Goal: Task Accomplishment & Management: Manage account settings

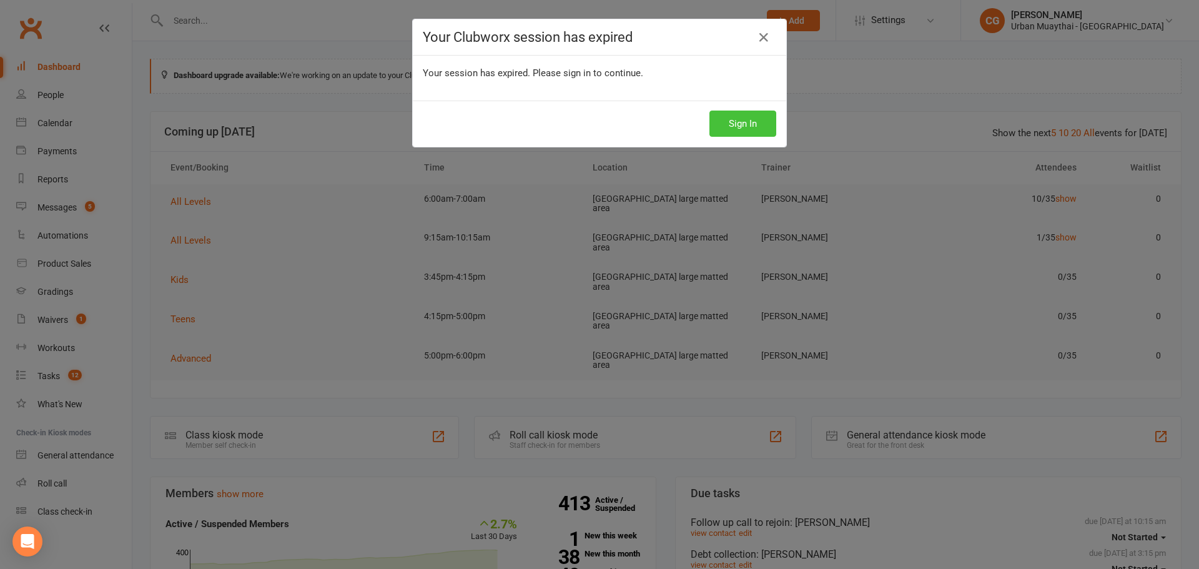
click at [721, 125] on button "Sign In" at bounding box center [742, 124] width 67 height 26
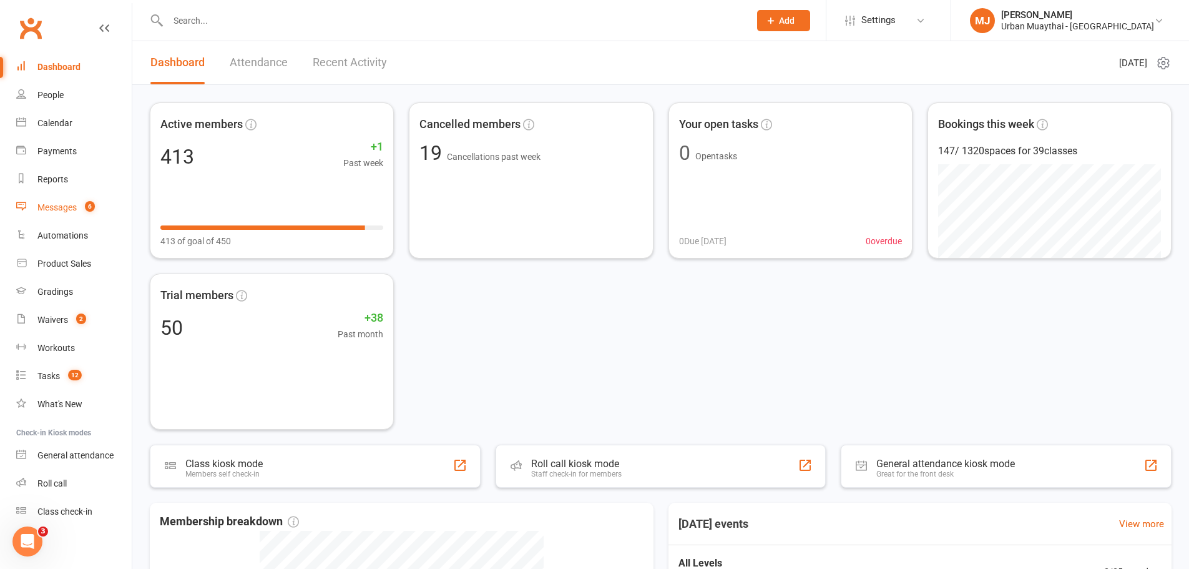
click at [33, 212] on link "Messages 6" at bounding box center [74, 208] width 116 height 28
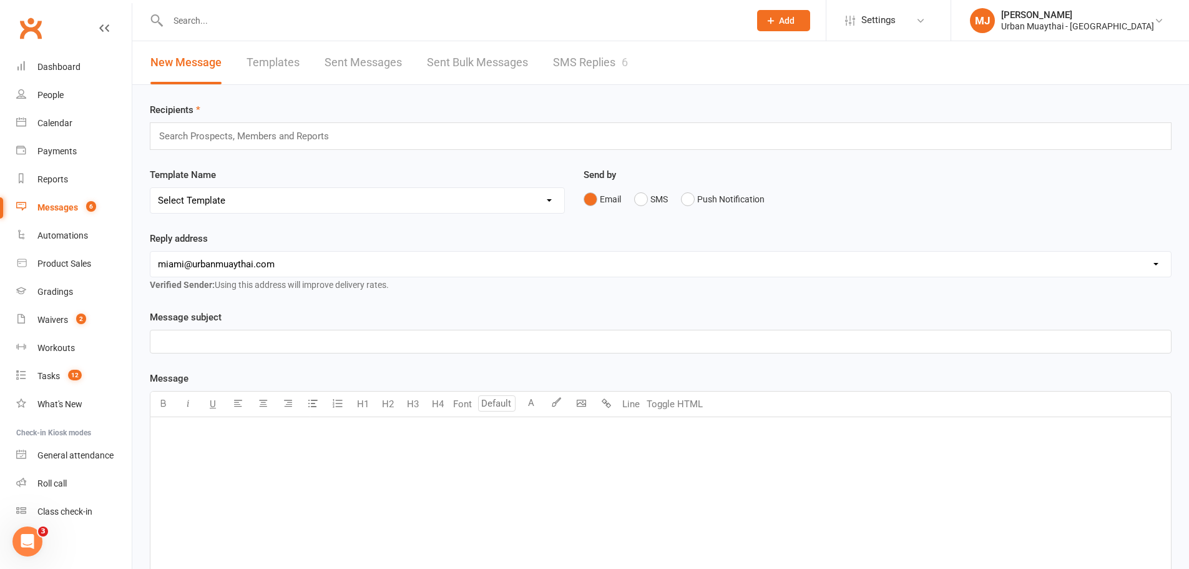
click at [604, 53] on link "SMS Replies 6" at bounding box center [590, 62] width 75 height 43
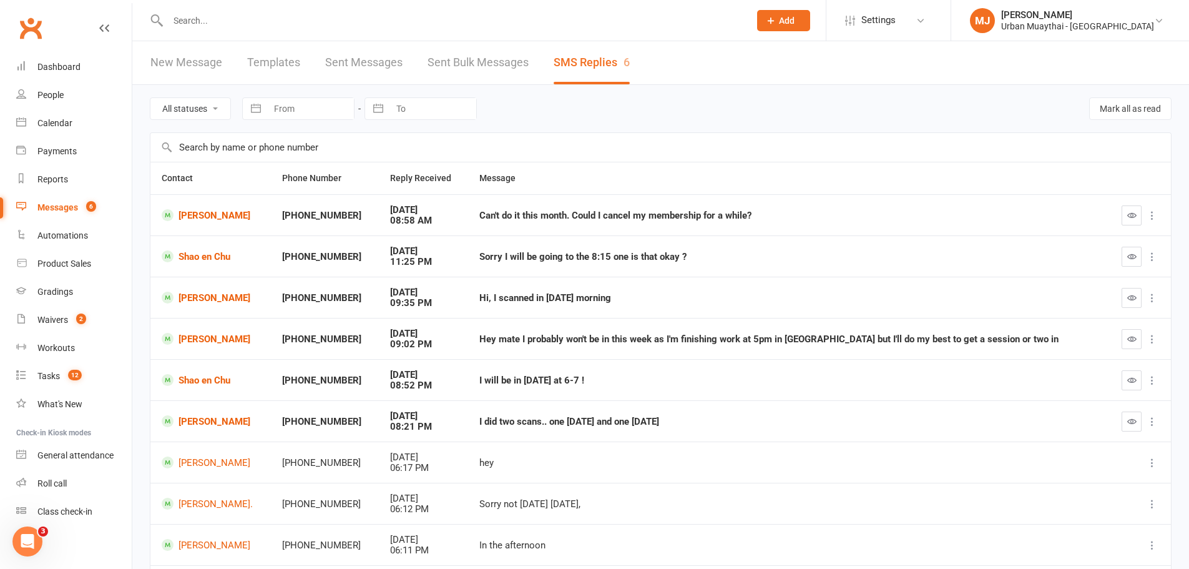
click at [194, 55] on link "New Message" at bounding box center [186, 62] width 72 height 43
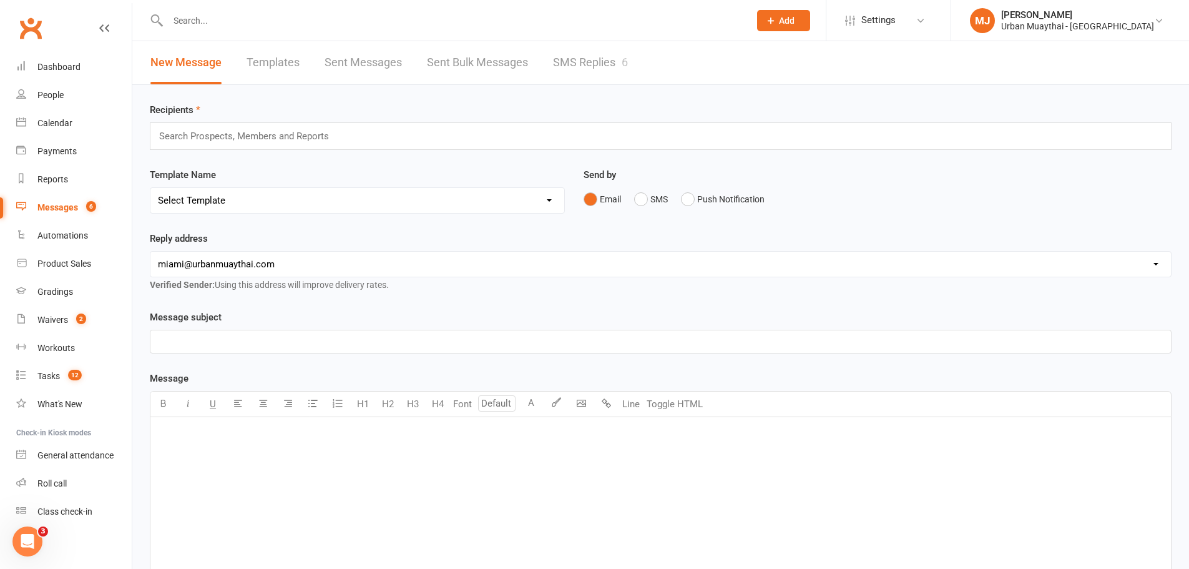
click at [596, 47] on link "SMS Replies 6" at bounding box center [590, 62] width 75 height 43
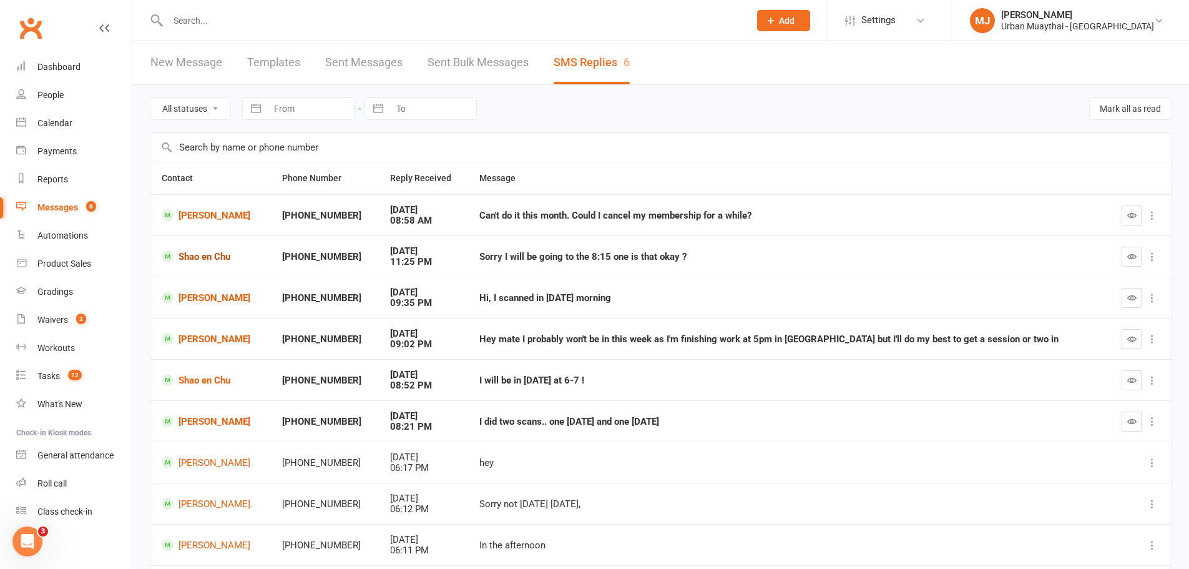
click at [180, 255] on link "Shao en Chu" at bounding box center [211, 256] width 98 height 12
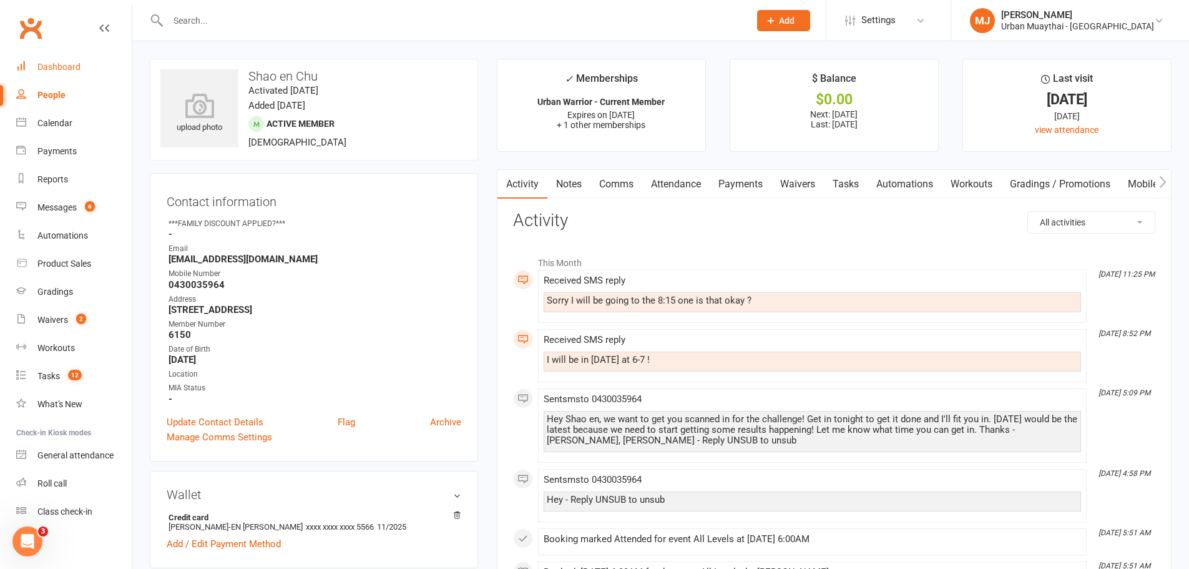
click at [42, 73] on link "Dashboard" at bounding box center [74, 67] width 116 height 28
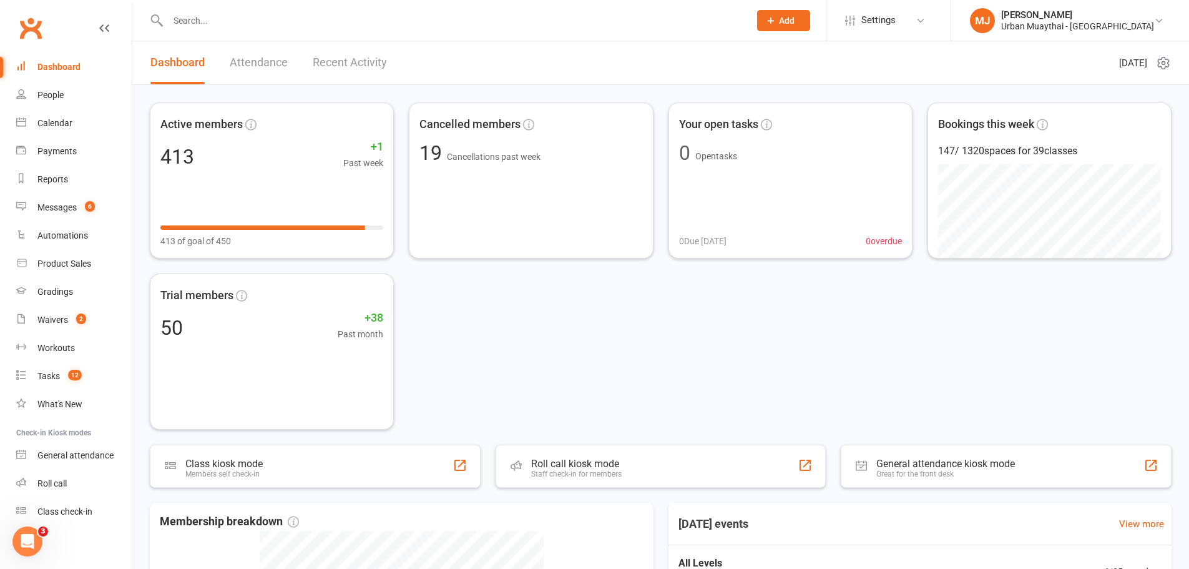
click at [226, 24] on input "text" at bounding box center [452, 20] width 577 height 17
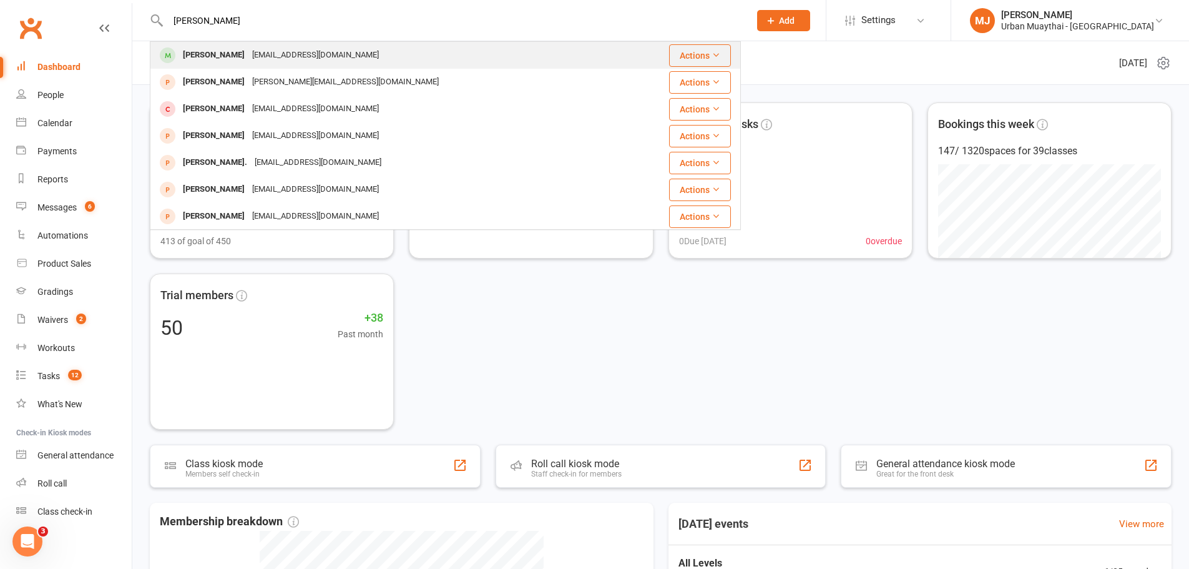
type input "victor monter"
click at [197, 49] on div "Vitor Monteiro" at bounding box center [213, 55] width 69 height 18
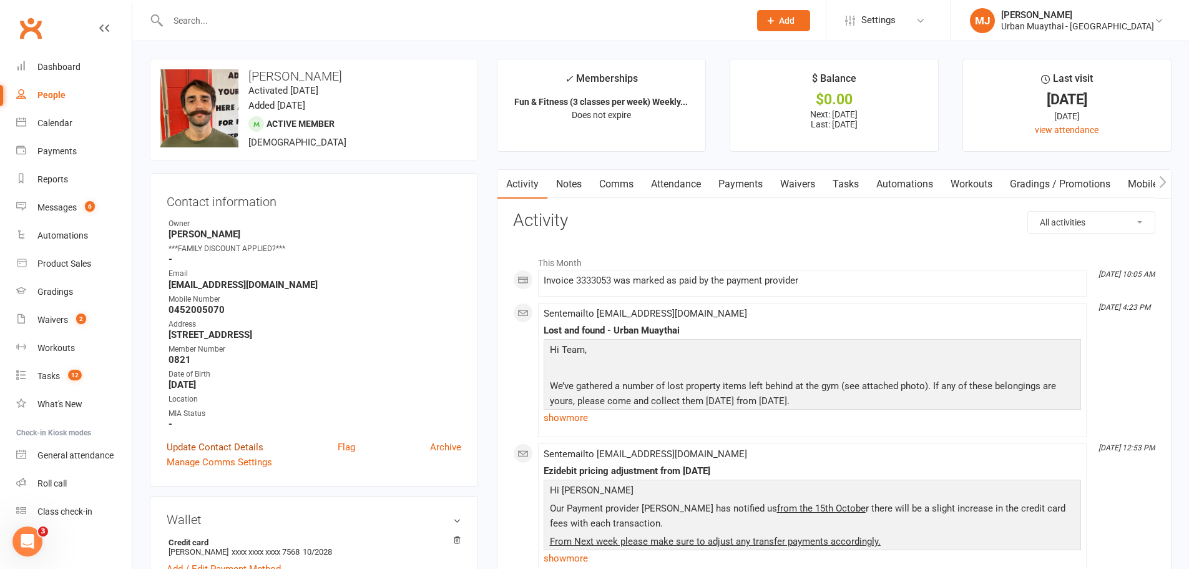
click at [209, 446] on link "Update Contact Details" at bounding box center [215, 447] width 97 height 15
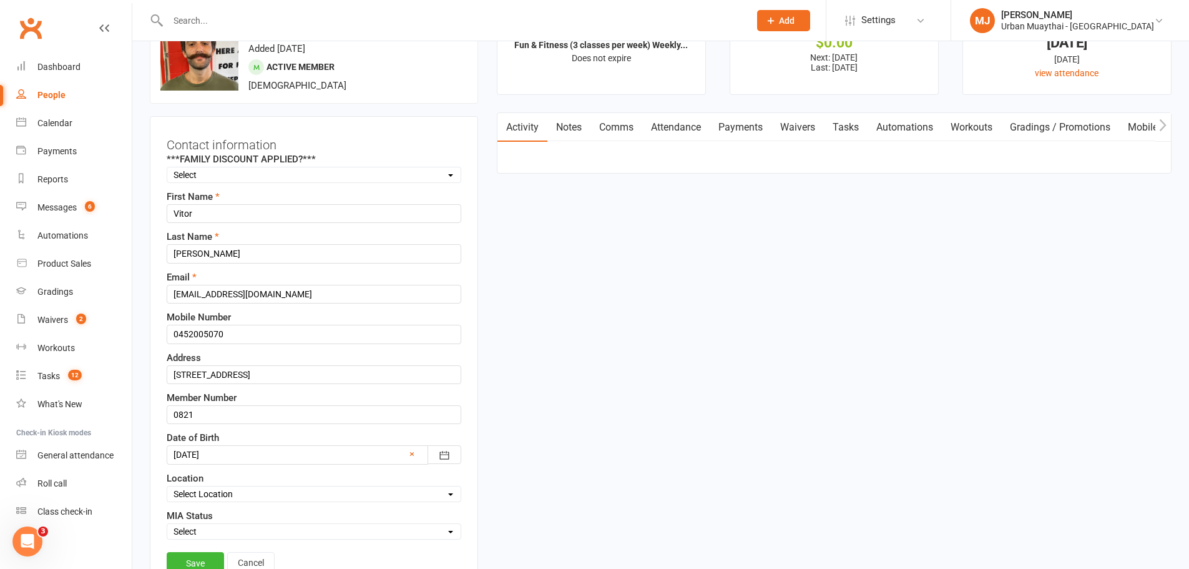
scroll to position [59, 0]
click at [230, 411] on input "0821" at bounding box center [314, 412] width 295 height 19
drag, startPoint x: 230, startPoint y: 411, endPoint x: 140, endPoint y: 408, distance: 89.3
type input "5931"
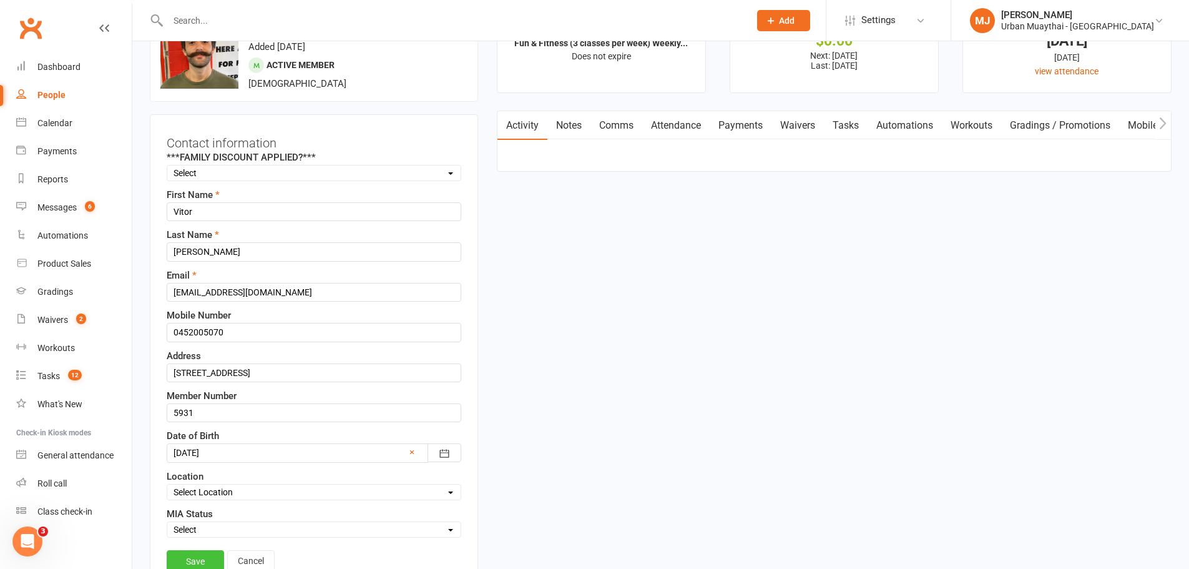
click at [209, 562] on link "Save" at bounding box center [195, 561] width 57 height 22
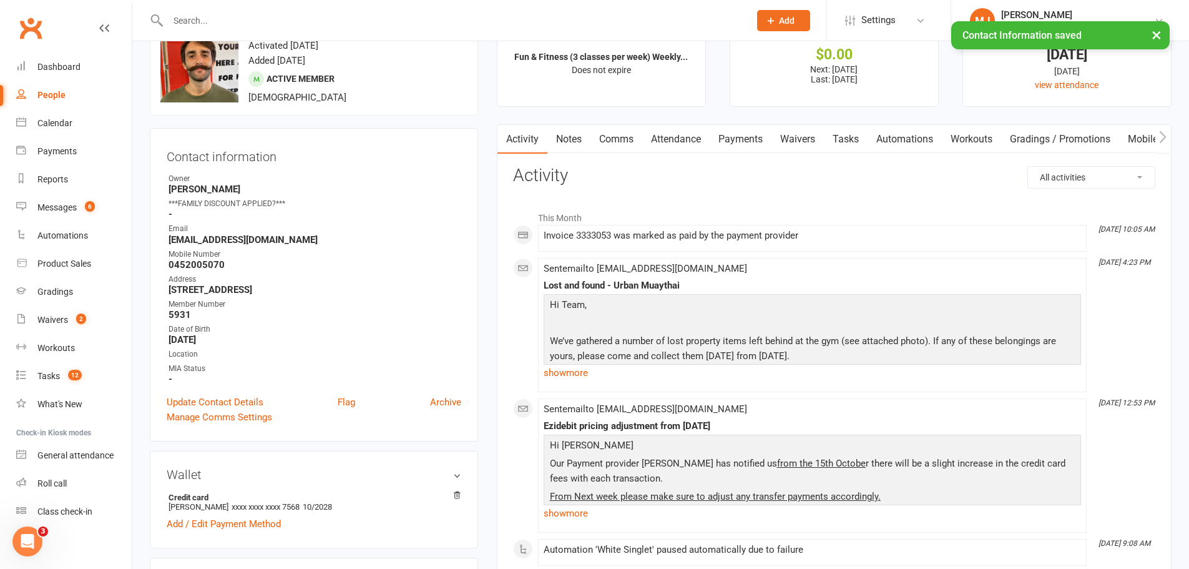
scroll to position [0, 0]
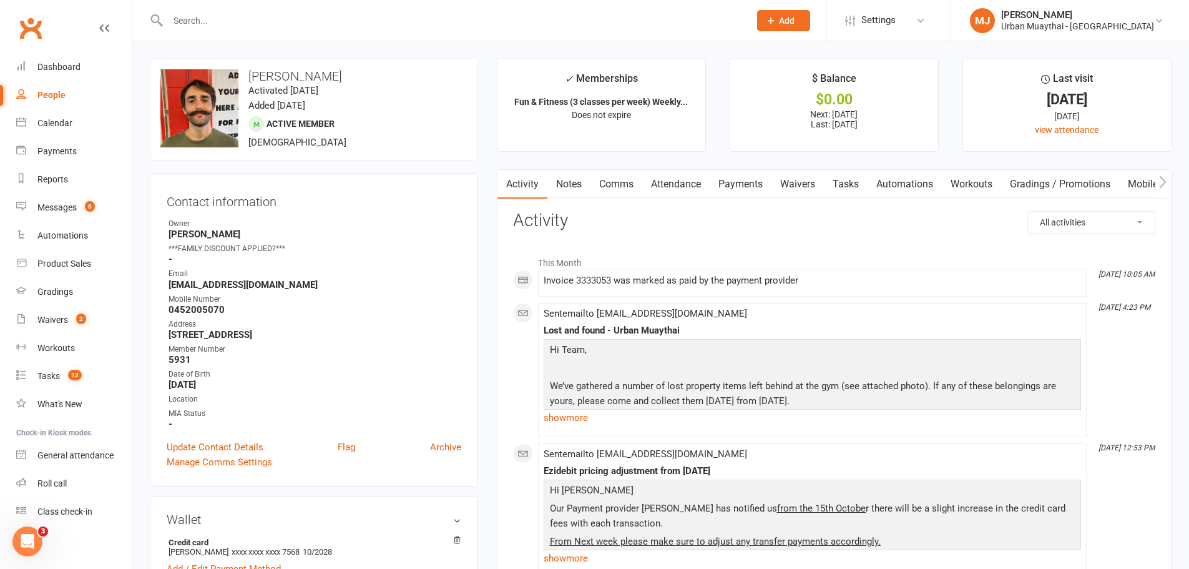
click at [260, 76] on h3 "Vitor Monteiro" at bounding box center [313, 76] width 307 height 14
drag, startPoint x: 260, startPoint y: 76, endPoint x: 286, endPoint y: 77, distance: 26.2
click at [286, 77] on h3 "Vitor Monteiro" at bounding box center [313, 76] width 307 height 14
copy h3 "Vitor Monteiro"
click at [44, 485] on div "Roll call" at bounding box center [51, 483] width 29 height 10
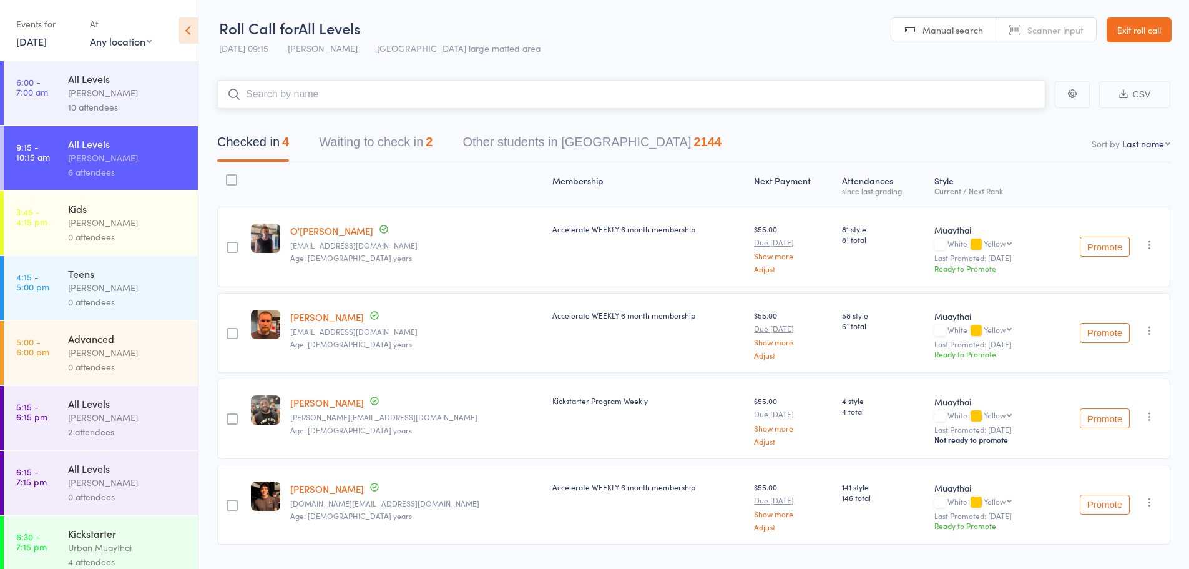
paste input "Vitor Monteiro"
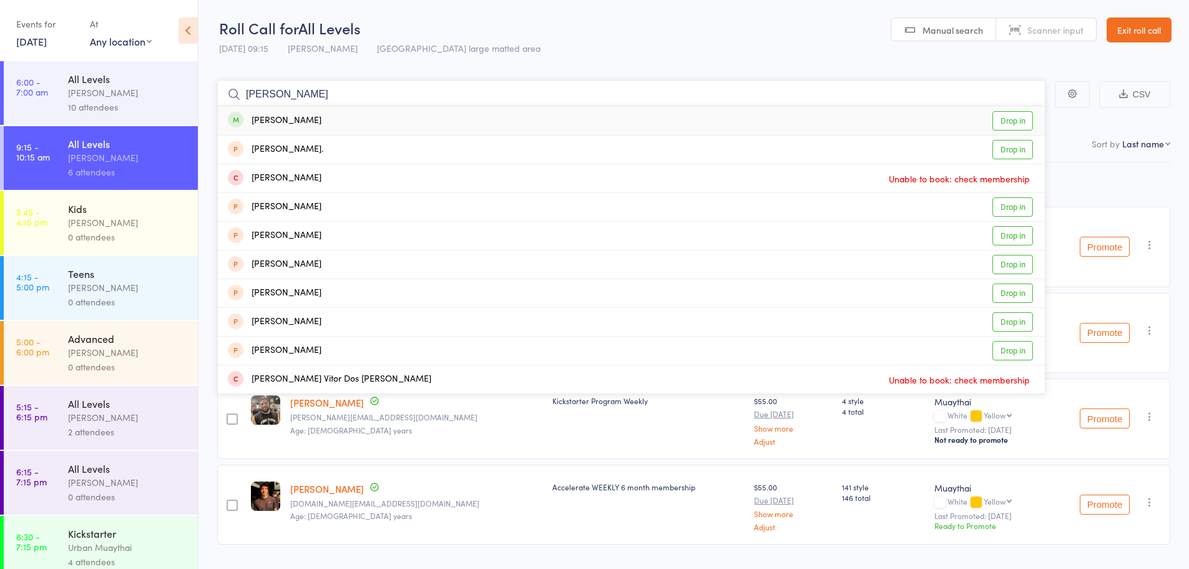
type input "Vitor Monteiro"
click at [999, 116] on link "Drop in" at bounding box center [1013, 120] width 41 height 19
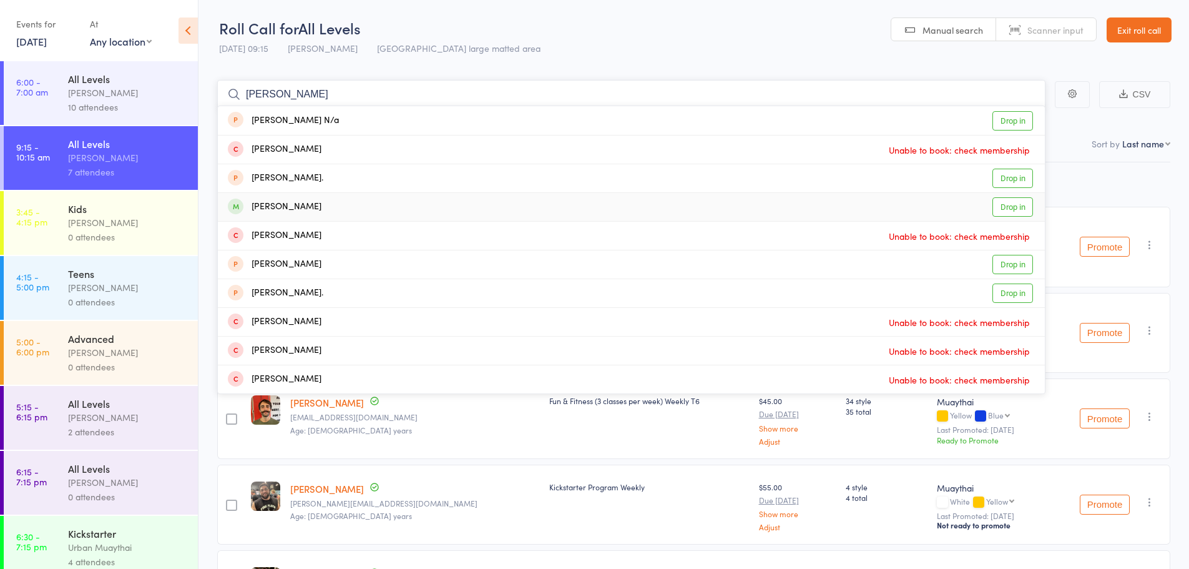
type input "troy"
click at [1021, 210] on link "Drop in" at bounding box center [1013, 206] width 41 height 19
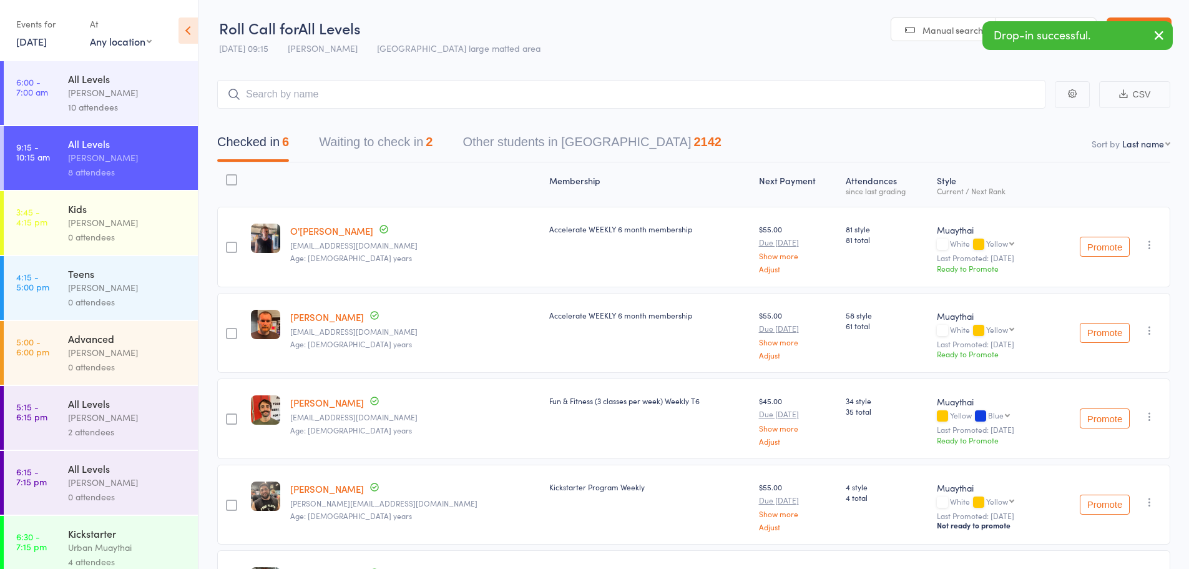
click at [1156, 137] on select "First name Last name Birthday today? Behind on payments? Check in time Next pay…" at bounding box center [1147, 143] width 48 height 12
select select "4"
click at [1123, 137] on select "First name Last name Birthday today? Behind on payments? Check in time Next pay…" at bounding box center [1147, 143] width 48 height 12
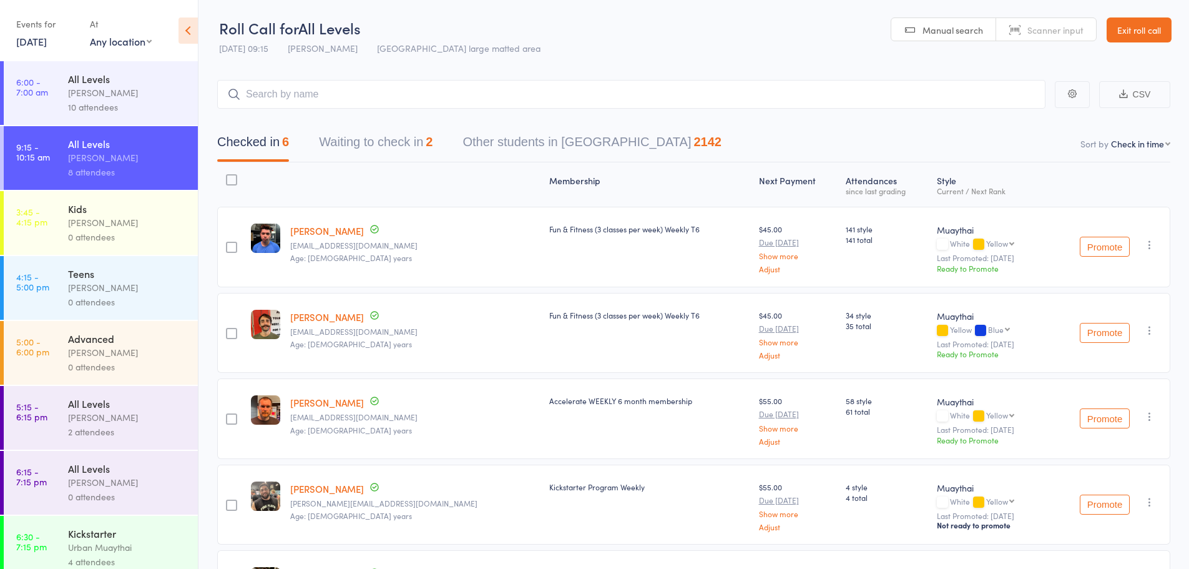
click at [63, 31] on div "Events for" at bounding box center [46, 24] width 61 height 21
click at [47, 41] on link "14 Oct, 2025" at bounding box center [31, 41] width 31 height 14
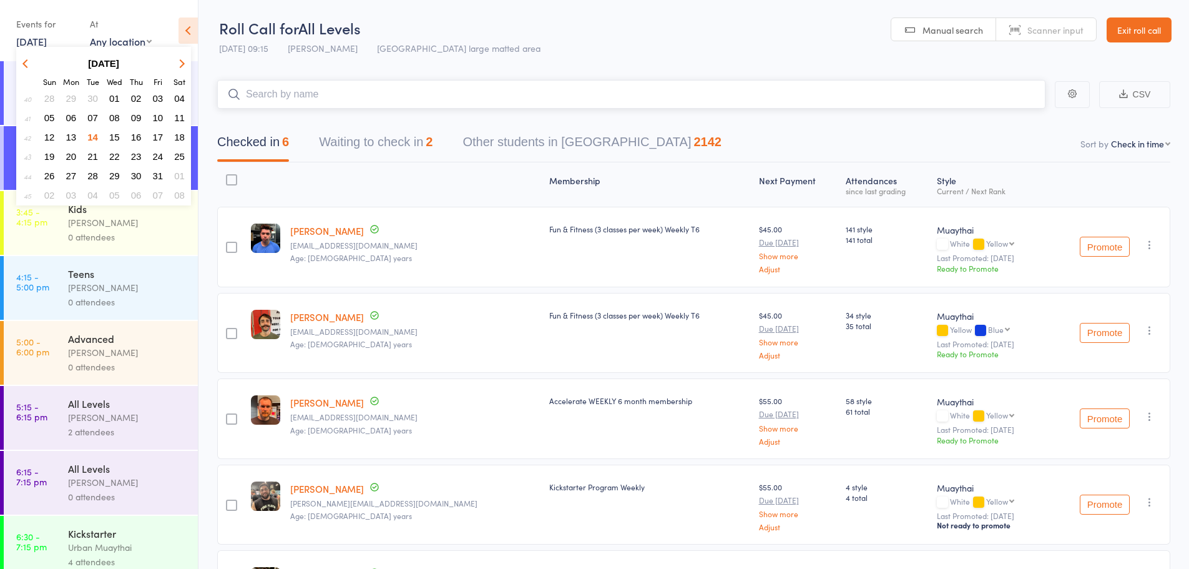
click at [374, 95] on input "search" at bounding box center [631, 94] width 829 height 29
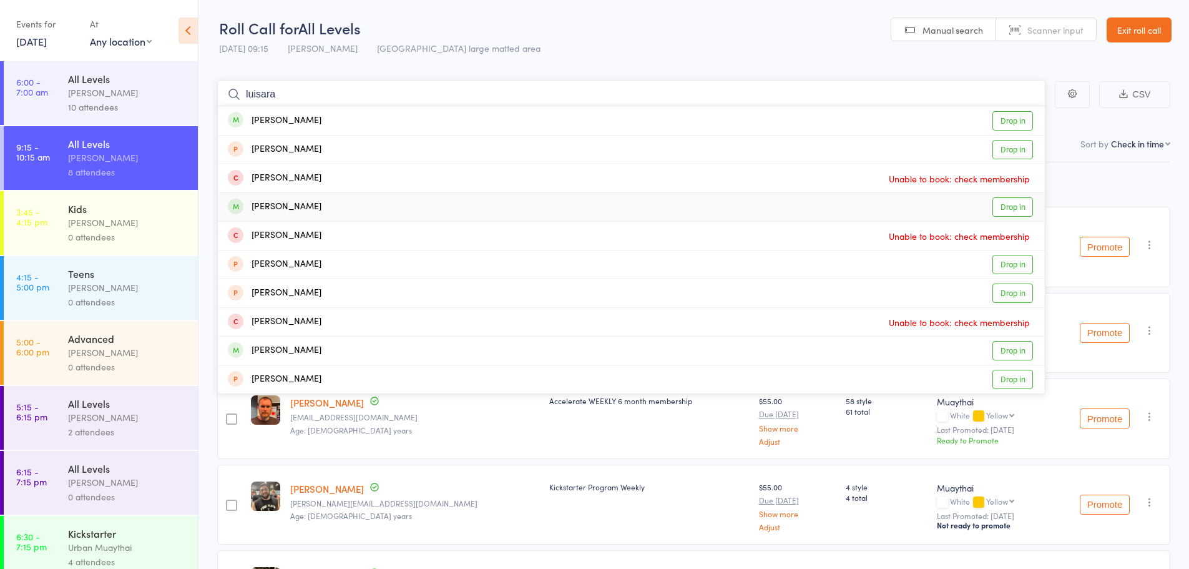
type input "luisara"
click at [1003, 210] on link "Drop in" at bounding box center [1013, 206] width 41 height 19
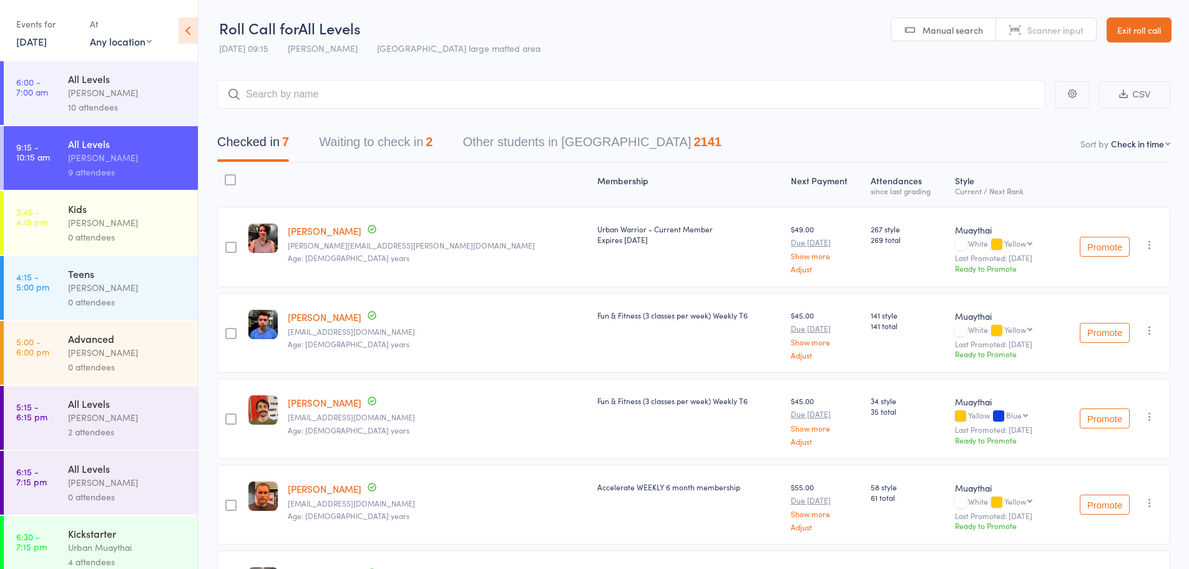
click at [47, 45] on link "14 Oct, 2025" at bounding box center [31, 41] width 31 height 14
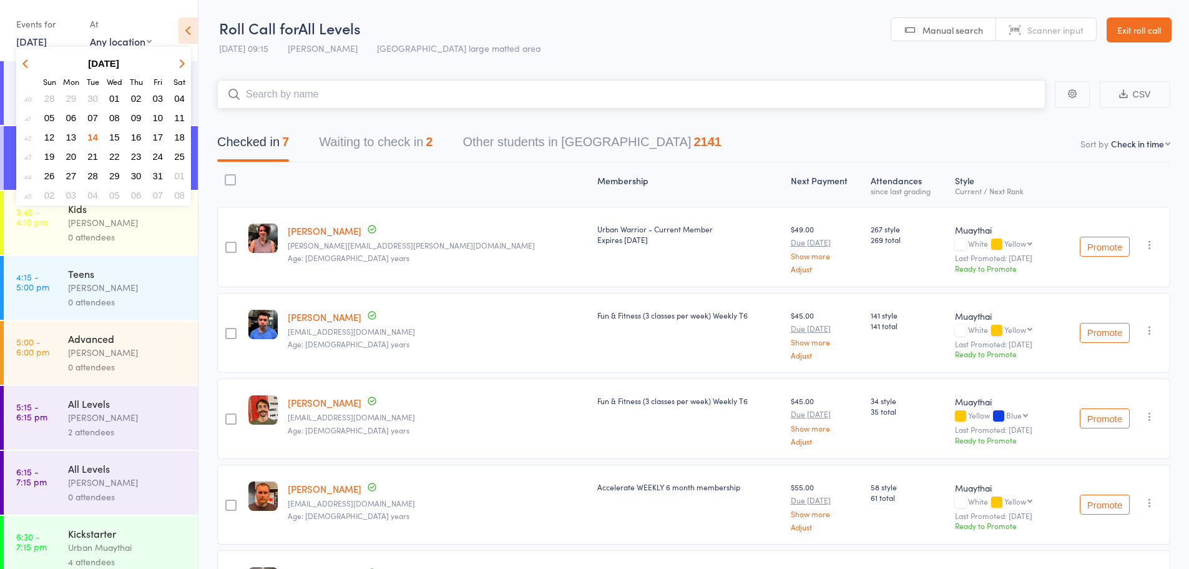
click at [393, 93] on input "search" at bounding box center [631, 94] width 829 height 29
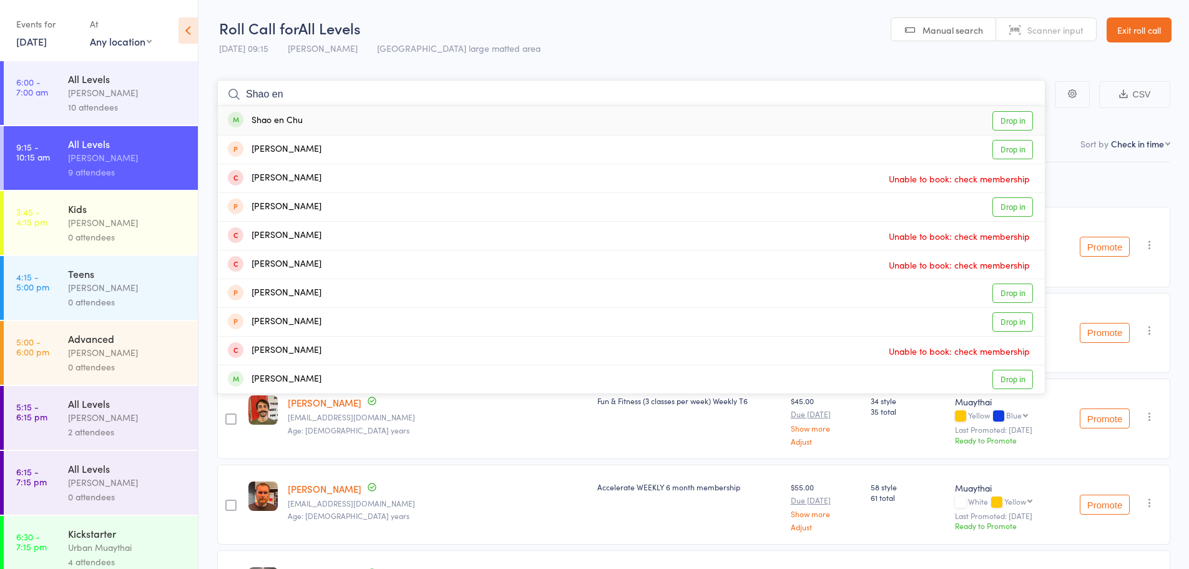
type input "Shao en"
click at [1009, 113] on link "Drop in" at bounding box center [1013, 120] width 41 height 19
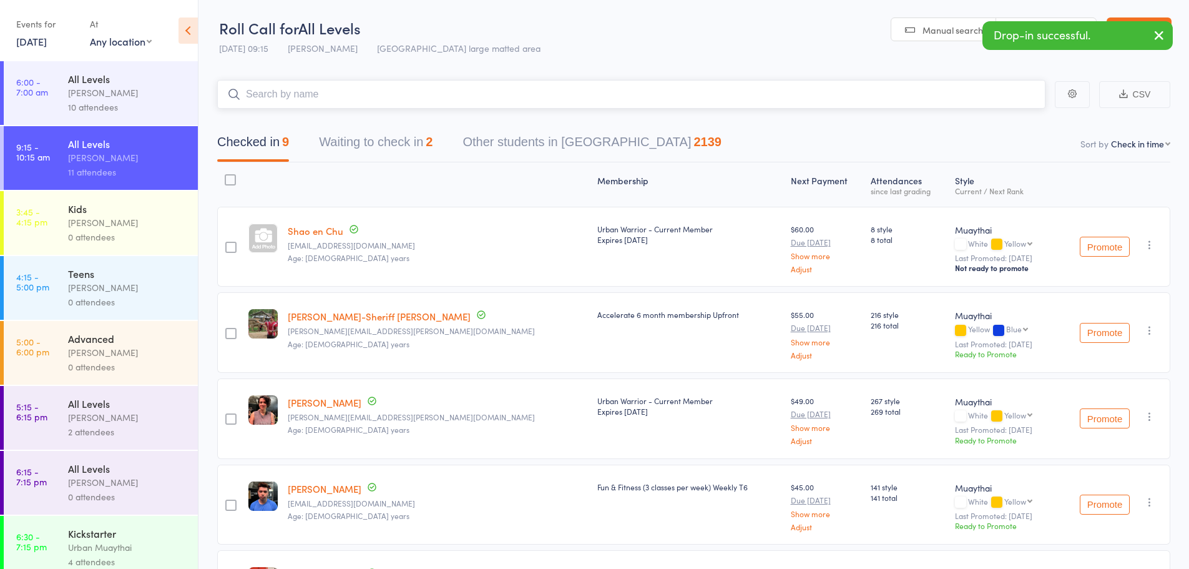
click at [369, 144] on button "Waiting to check in 2" at bounding box center [376, 145] width 114 height 33
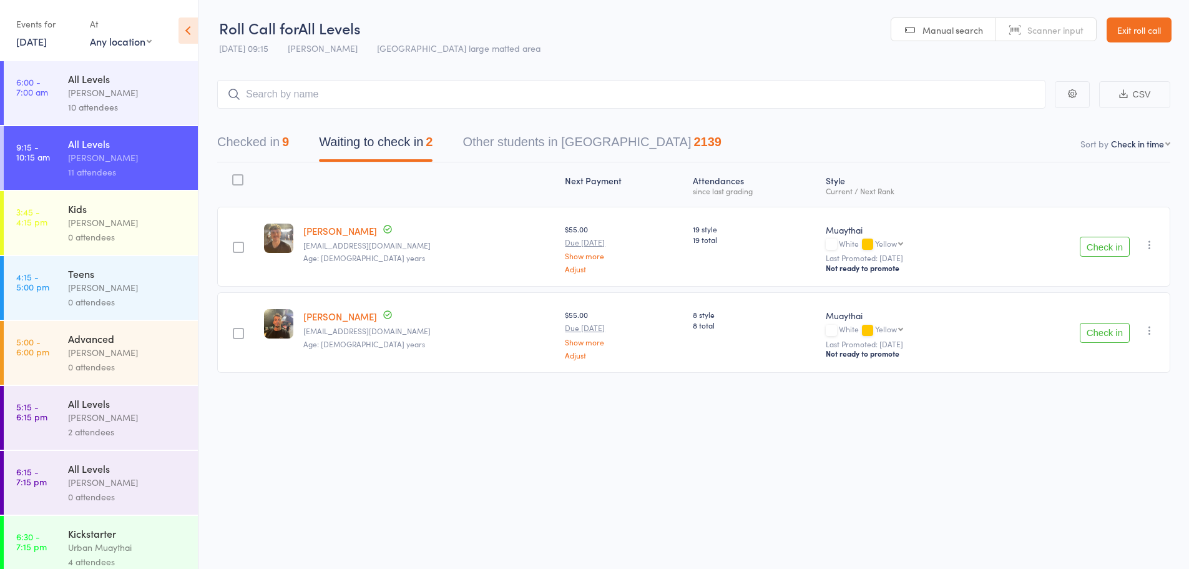
click at [1091, 249] on button "Check in" at bounding box center [1105, 247] width 50 height 20
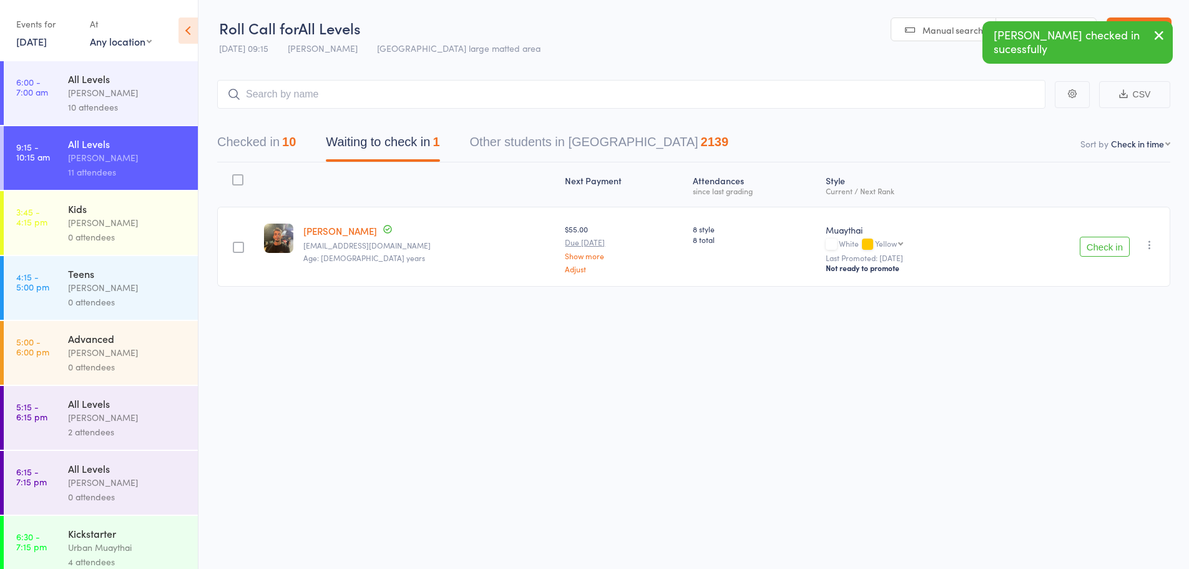
click at [1099, 241] on button "Check in" at bounding box center [1105, 247] width 50 height 20
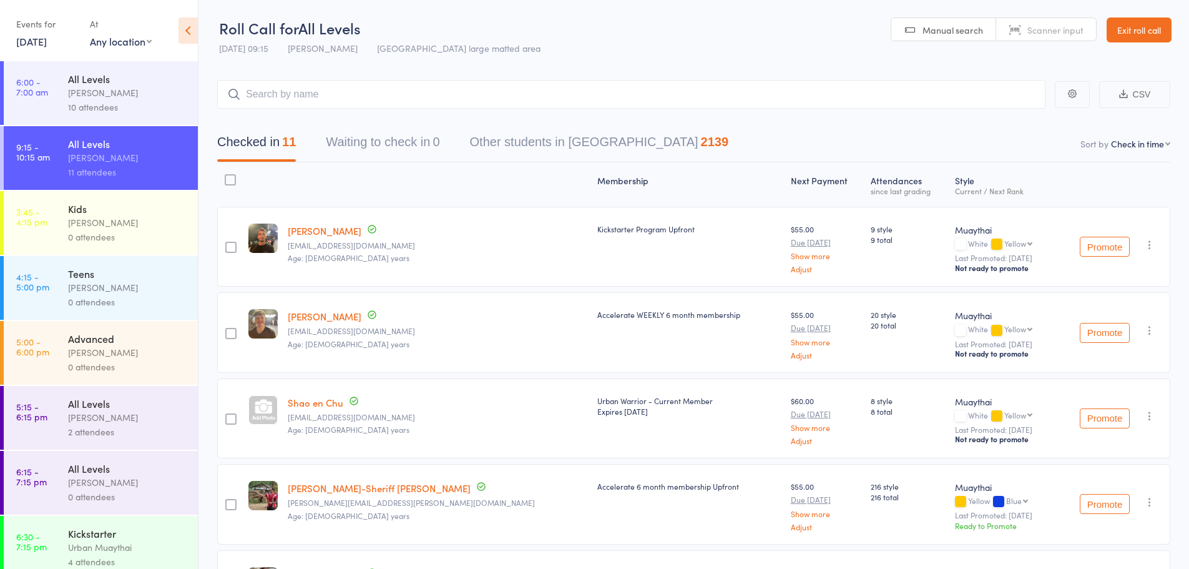
click at [47, 44] on link "14 Oct, 2025" at bounding box center [31, 41] width 31 height 14
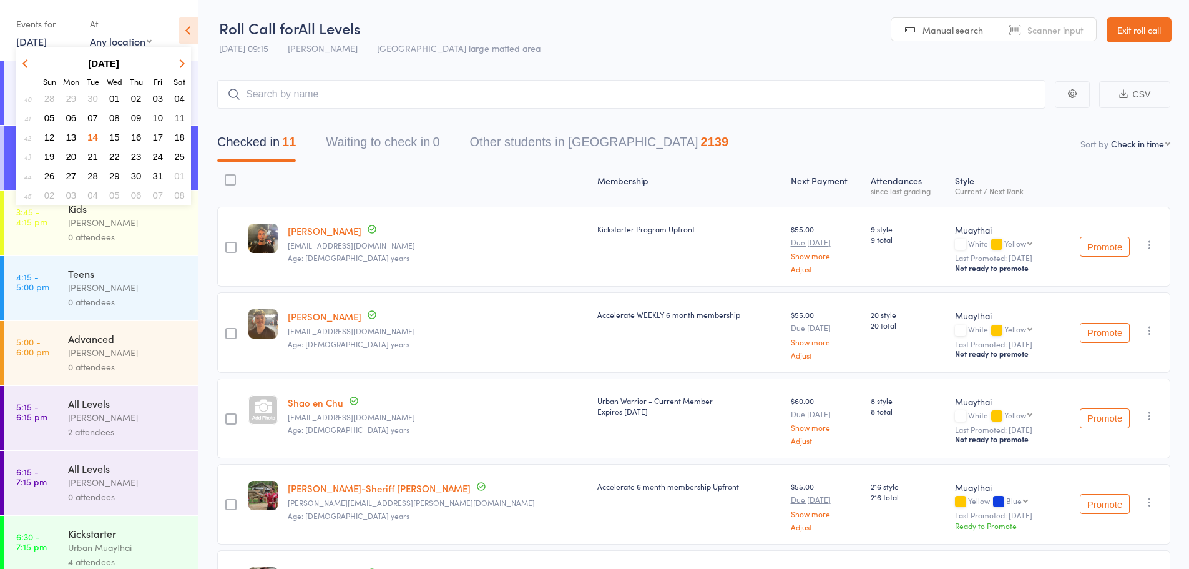
click at [140, 113] on span "09" at bounding box center [136, 117] width 11 height 11
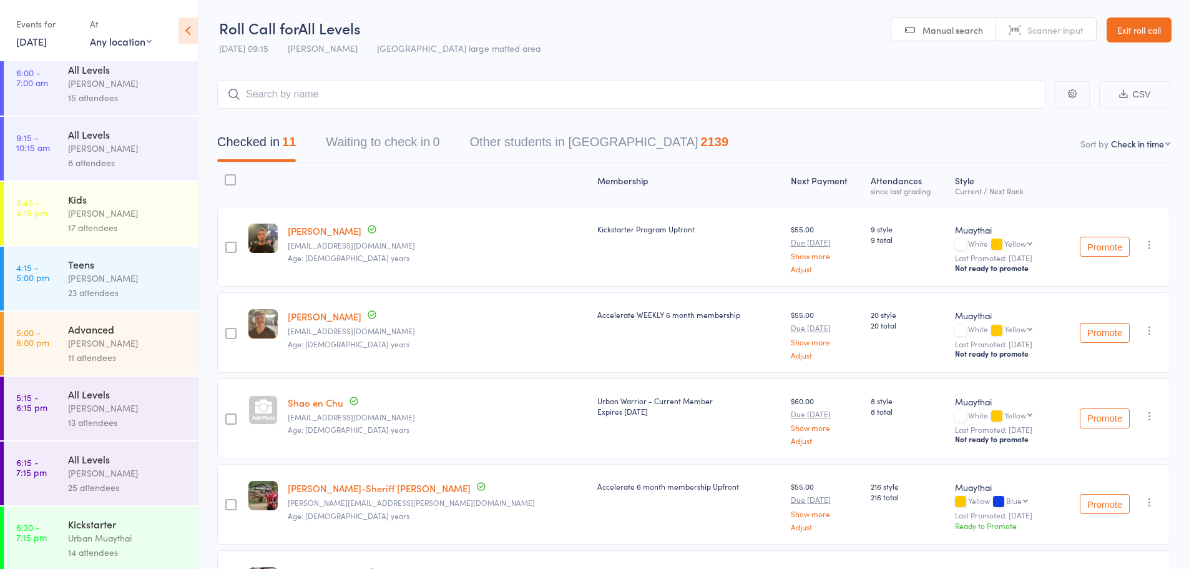
scroll to position [12, 0]
click at [119, 479] on div "25 attendees" at bounding box center [127, 485] width 119 height 14
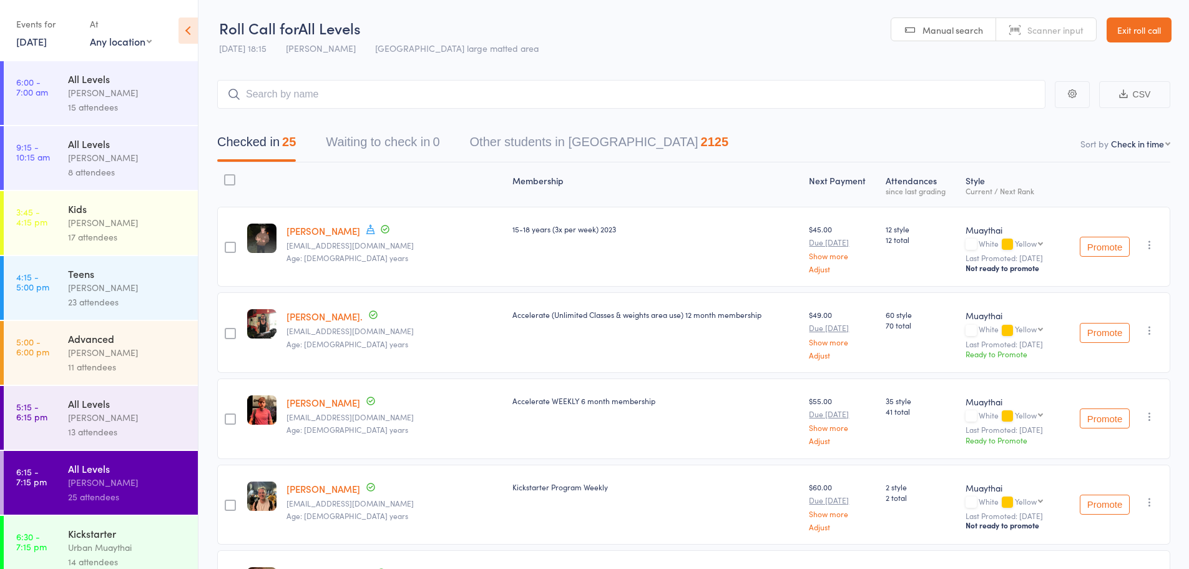
click at [327, 227] on link "Sam Webb" at bounding box center [324, 230] width 74 height 13
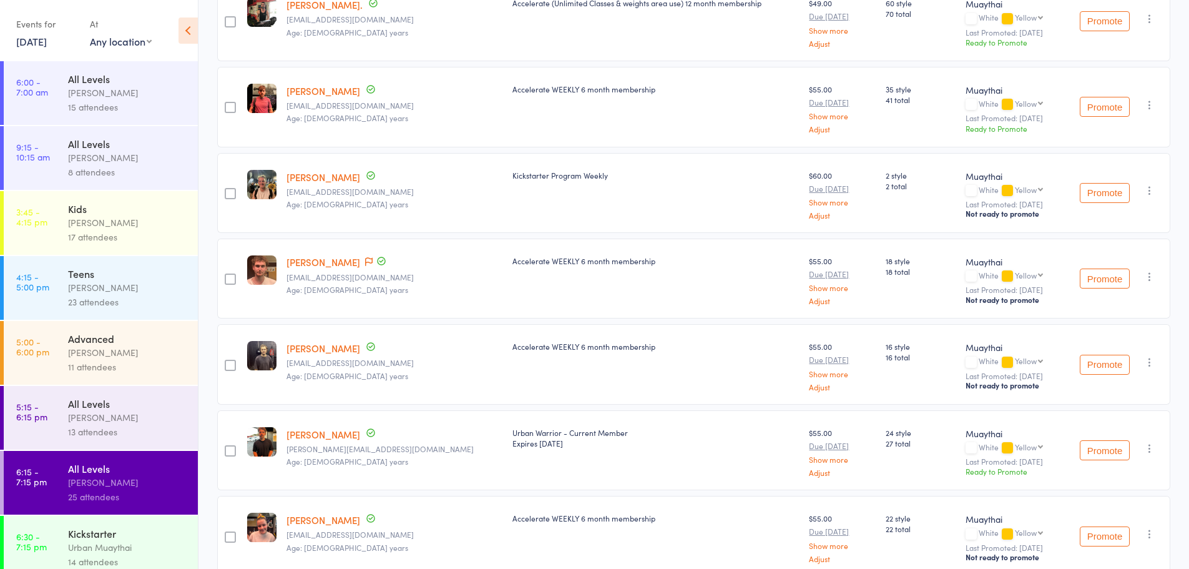
scroll to position [375, 0]
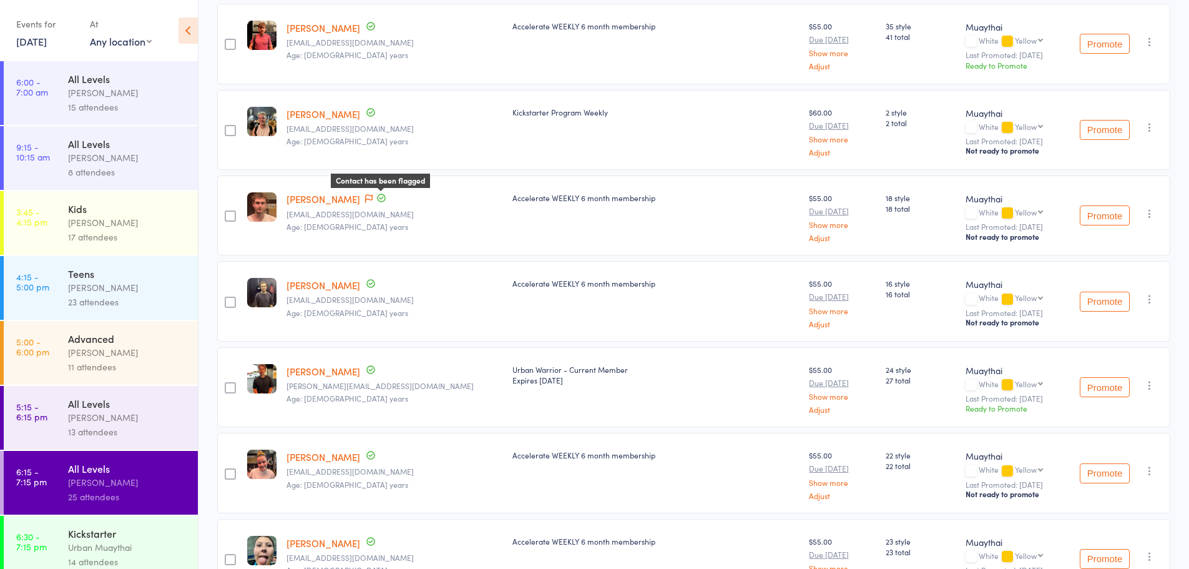
click at [373, 197] on icon at bounding box center [368, 198] width 7 height 9
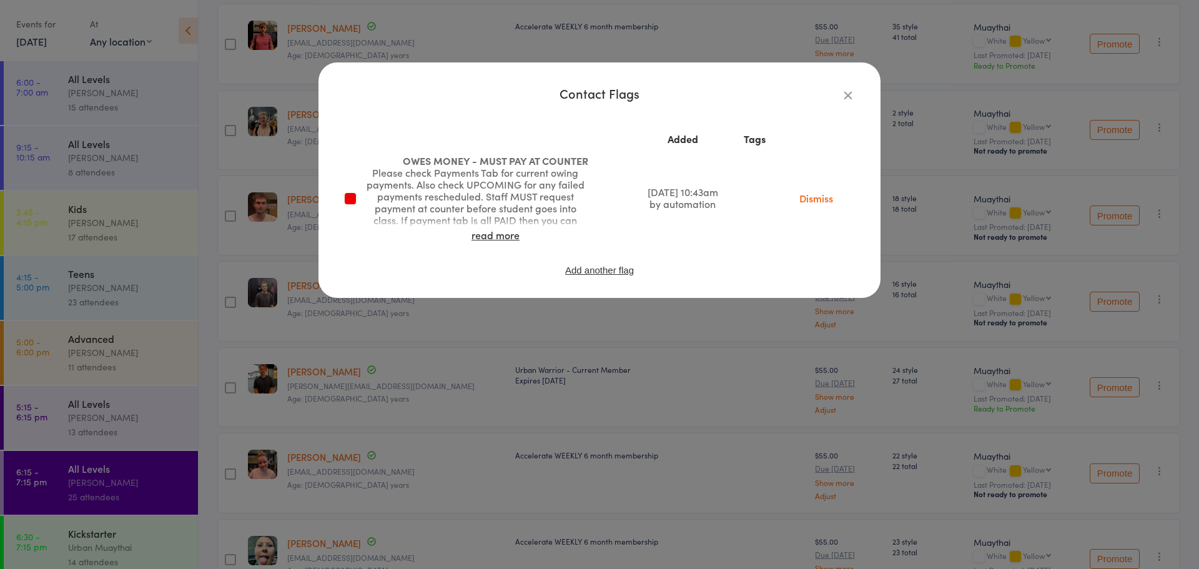
click at [843, 99] on icon "button" at bounding box center [848, 95] width 14 height 14
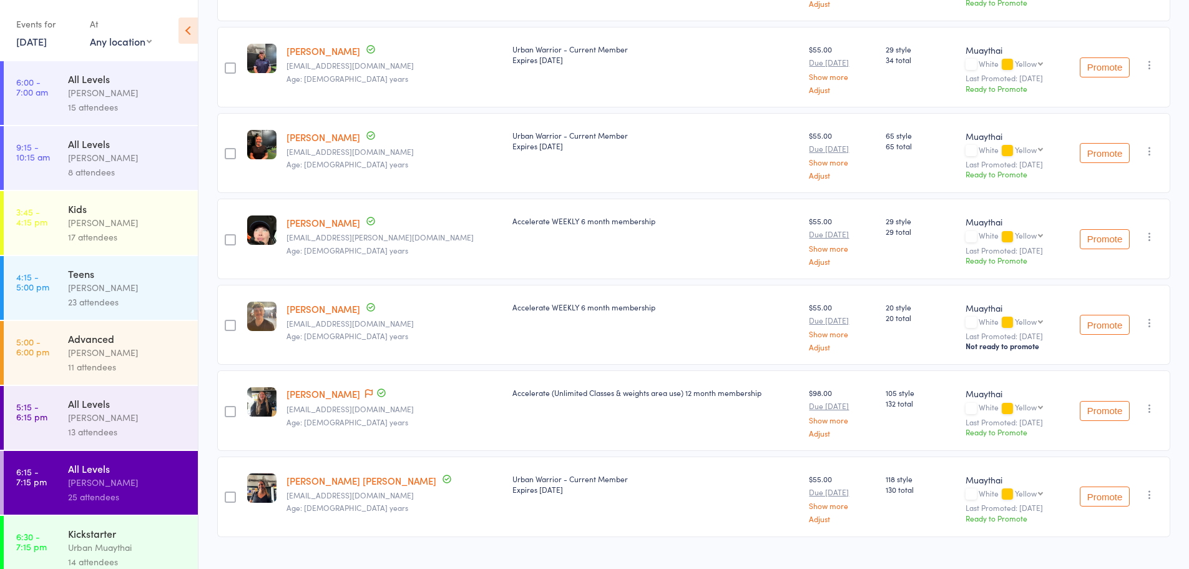
scroll to position [1836, 0]
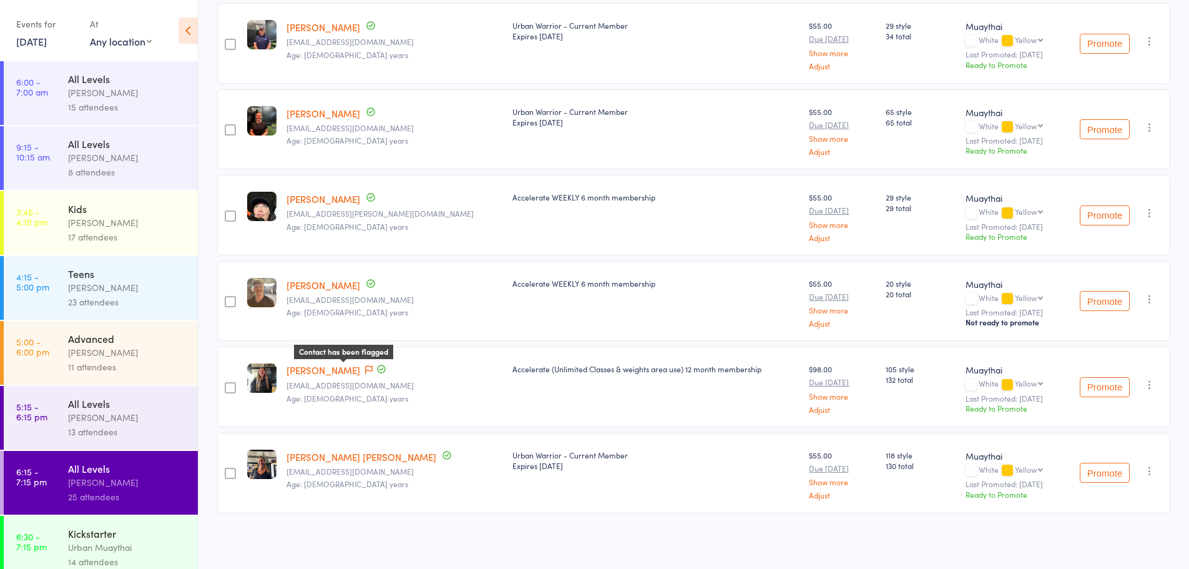
click at [365, 369] on icon at bounding box center [368, 369] width 7 height 9
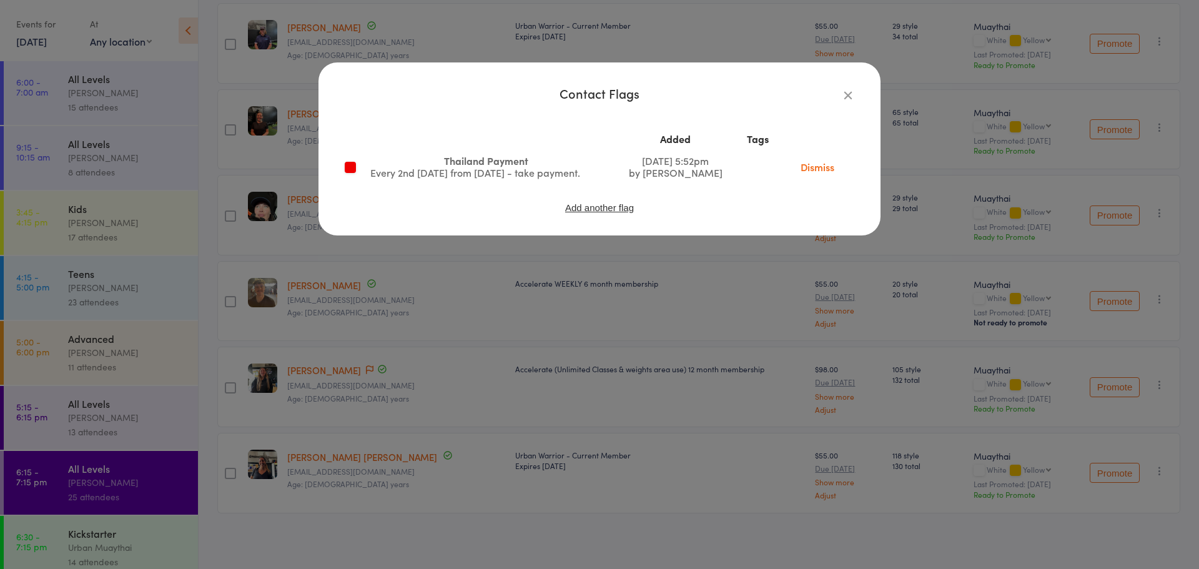
click at [846, 96] on icon "button" at bounding box center [848, 95] width 14 height 14
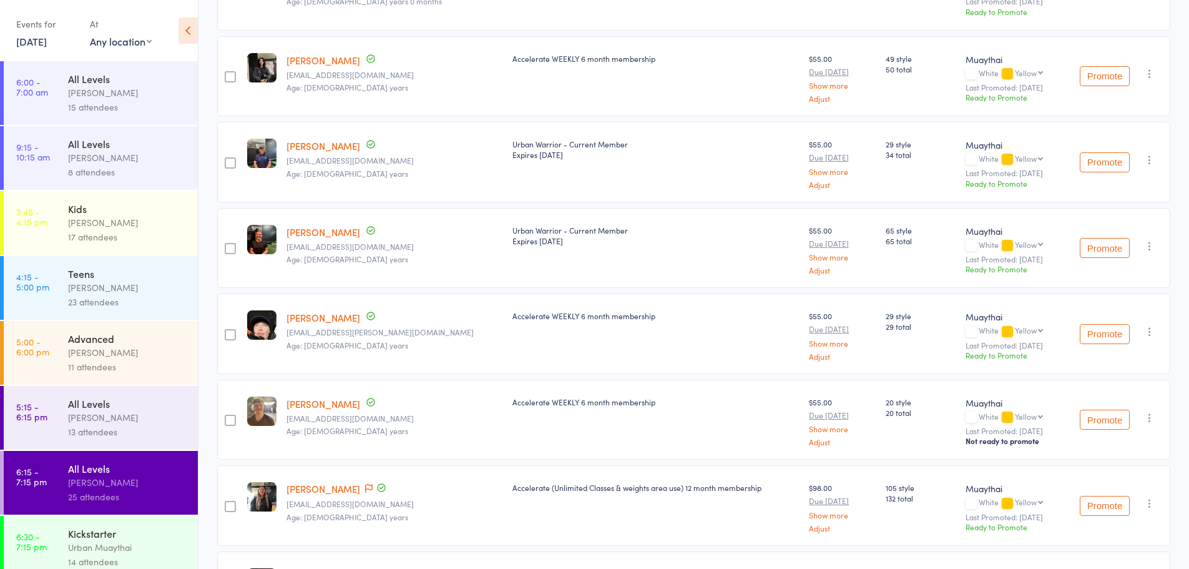
scroll to position [1711, 0]
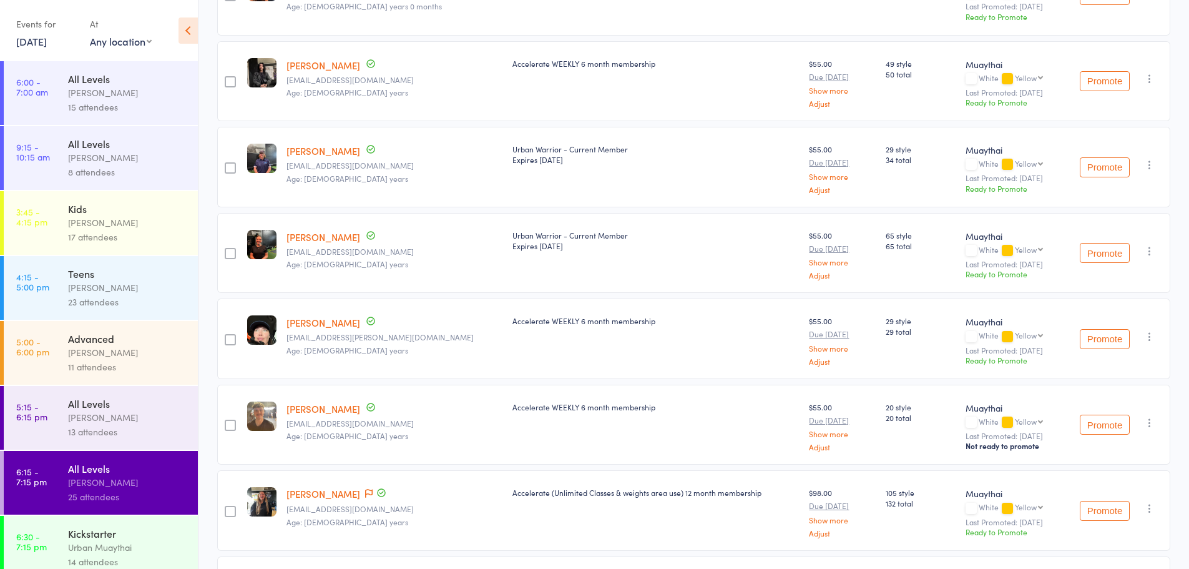
click at [42, 41] on link "9 Oct, 2025" at bounding box center [31, 41] width 31 height 14
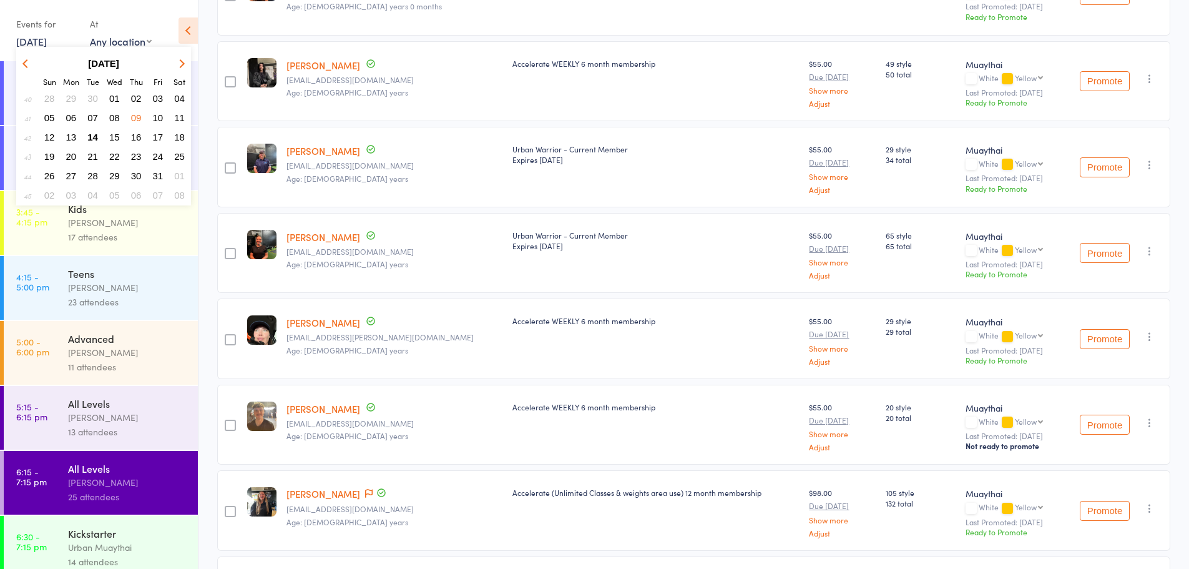
click at [99, 137] on button "14" at bounding box center [92, 137] width 19 height 17
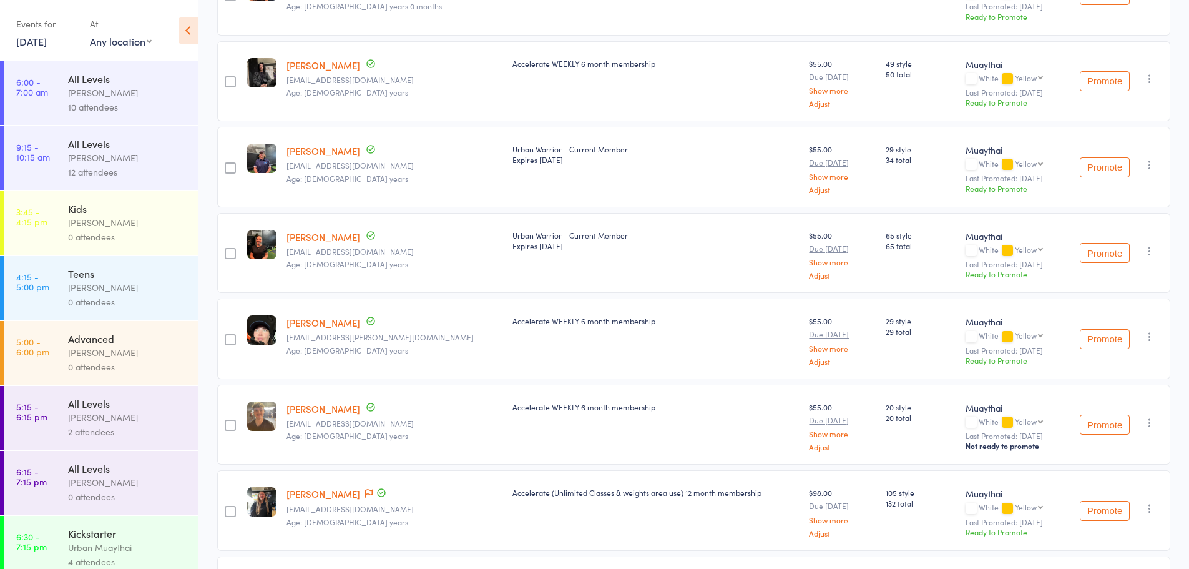
click at [91, 146] on div "All Levels" at bounding box center [127, 144] width 119 height 14
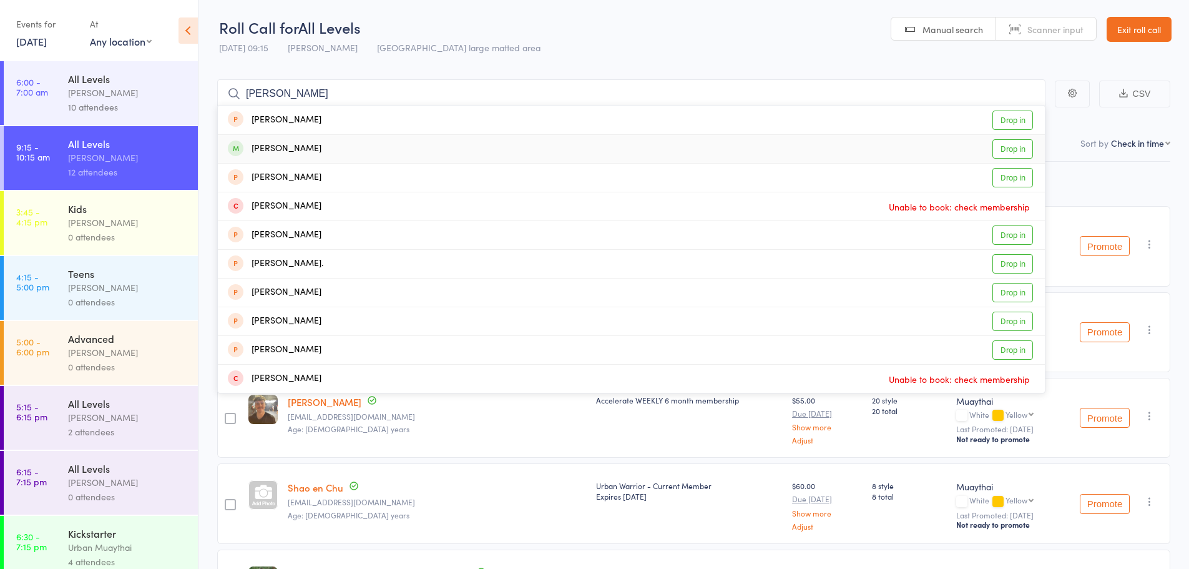
type input "hannah r"
click at [1013, 152] on link "Drop in" at bounding box center [1013, 148] width 41 height 19
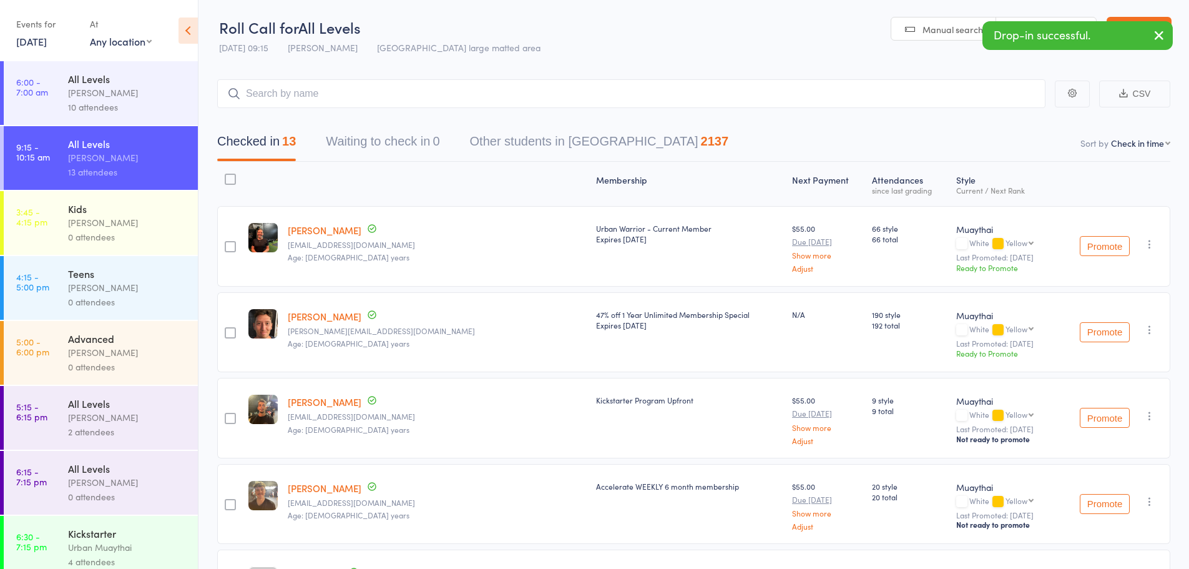
click at [1015, 19] on link "Scanner input" at bounding box center [1046, 29] width 100 height 24
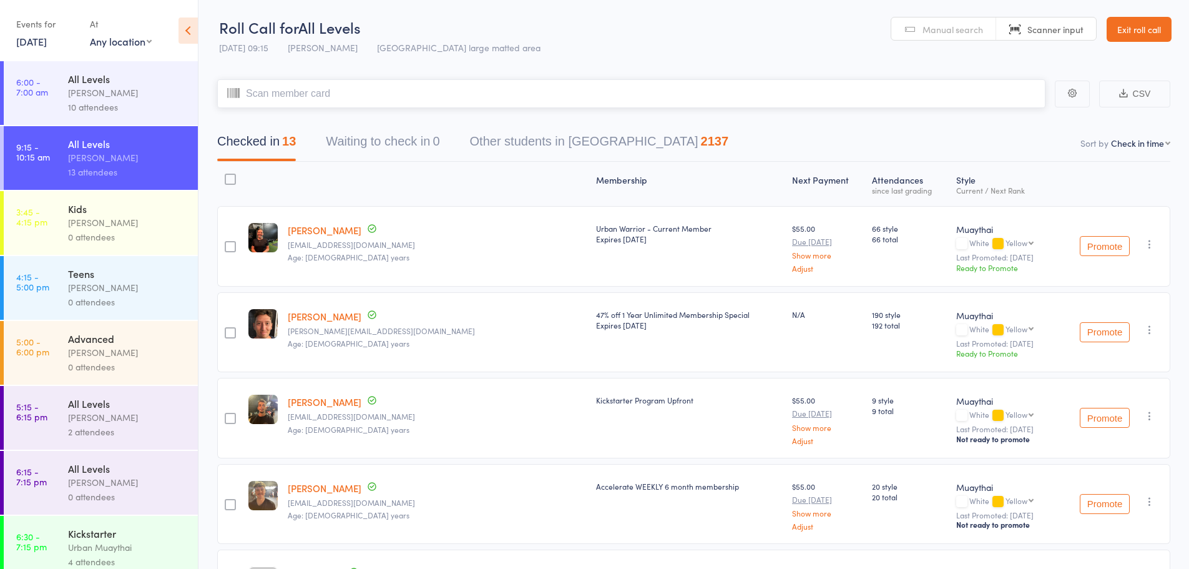
scroll to position [0, 0]
click at [19, 44] on link "[DATE]" at bounding box center [31, 41] width 31 height 14
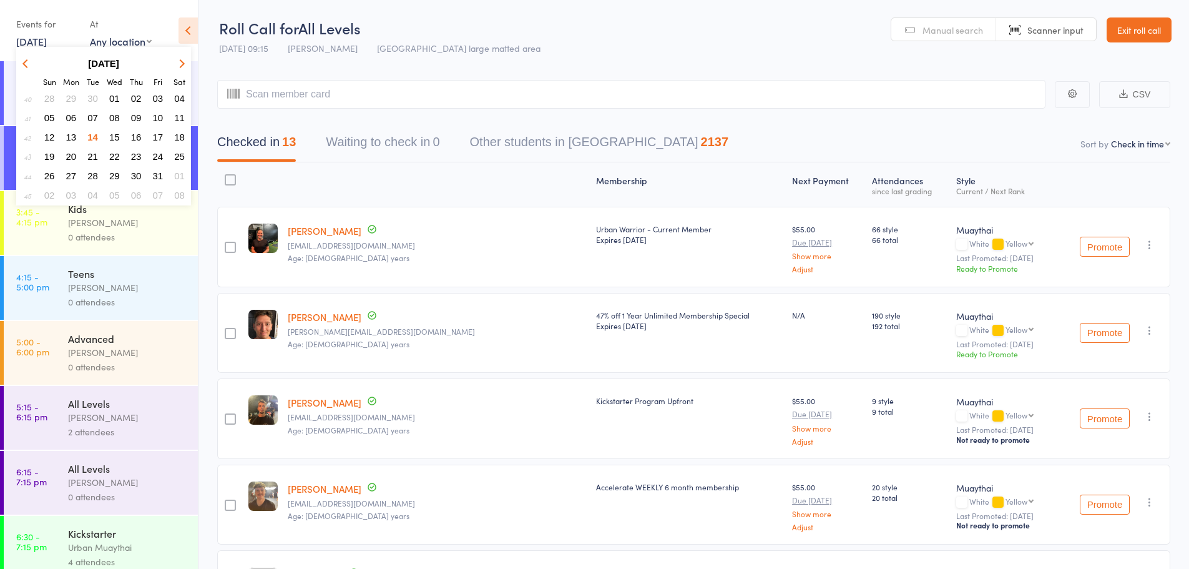
click at [92, 97] on span "30" at bounding box center [92, 98] width 11 height 11
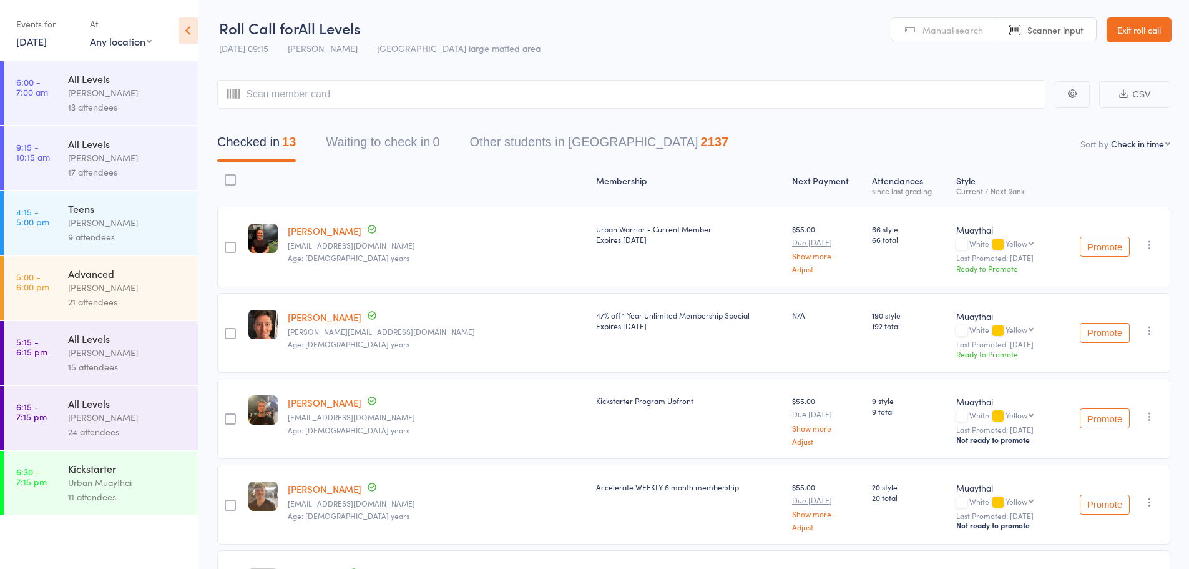
click at [161, 416] on div "[PERSON_NAME]" at bounding box center [127, 417] width 119 height 14
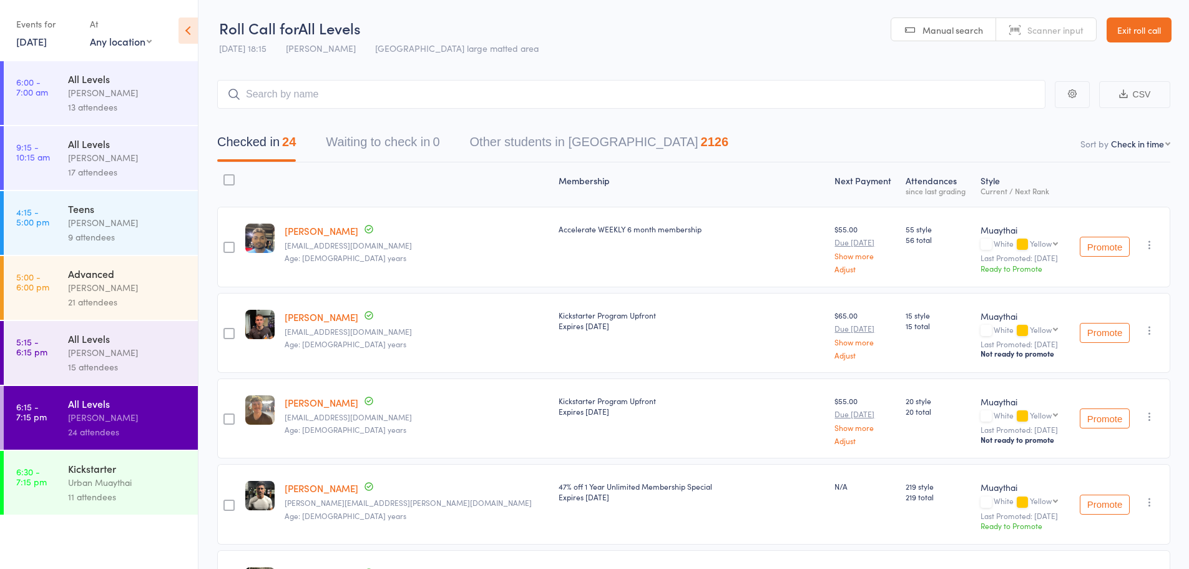
click at [45, 47] on link "30 Sep, 2025" at bounding box center [31, 41] width 31 height 14
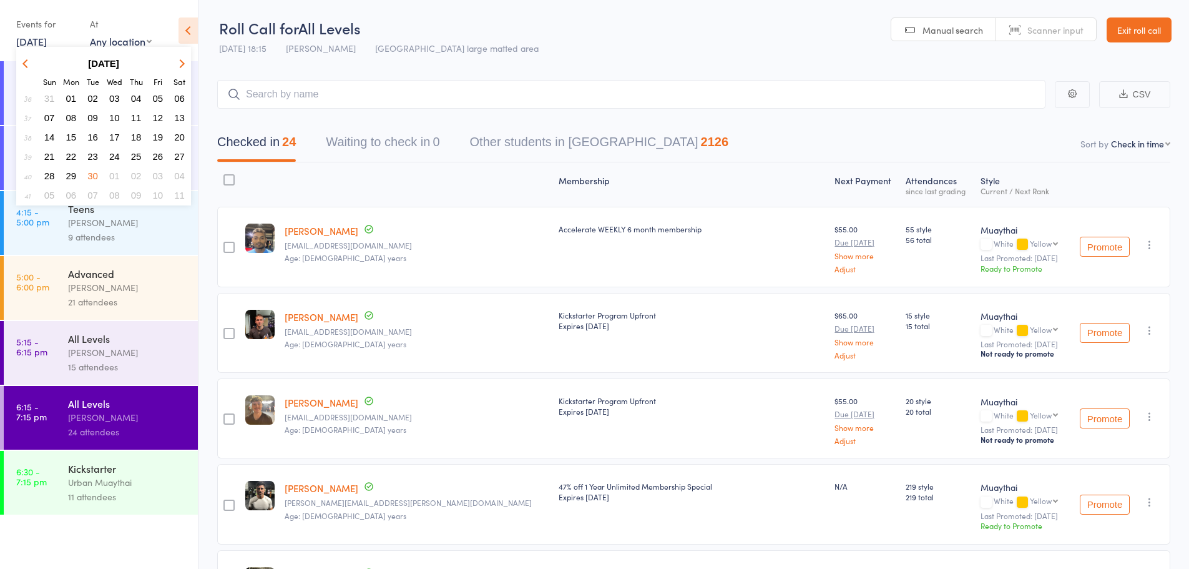
click at [92, 155] on span "23" at bounding box center [92, 156] width 11 height 11
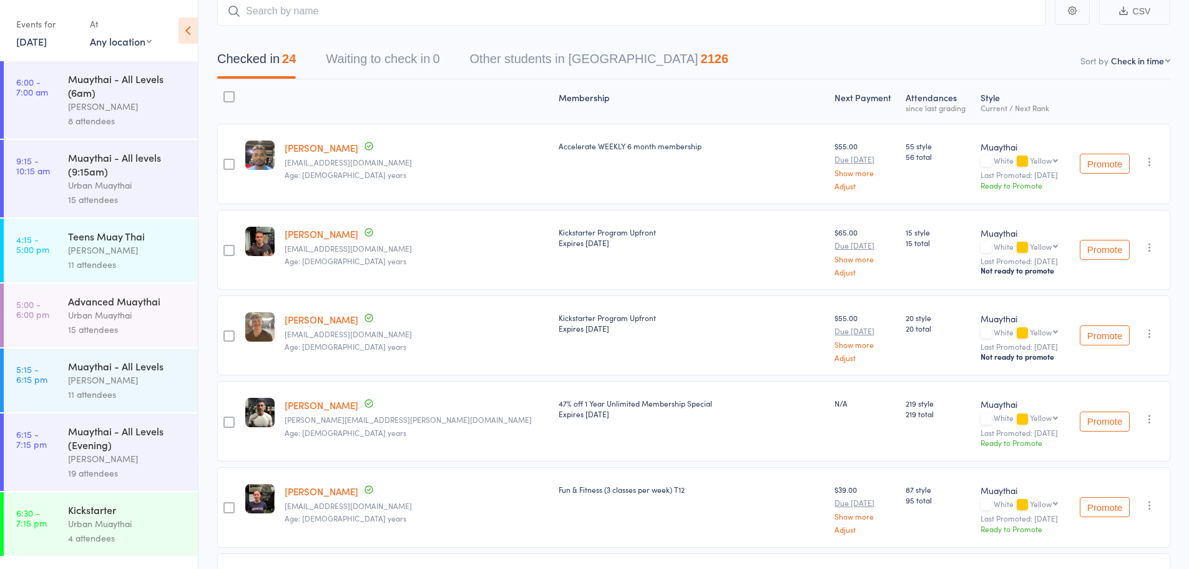
scroll to position [187, 0]
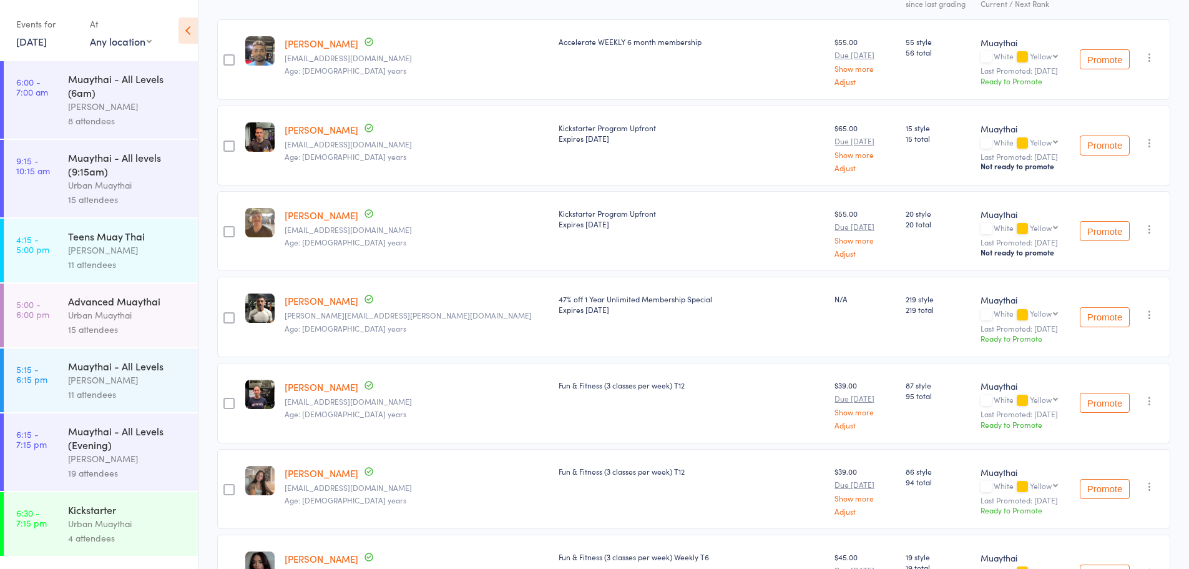
click at [102, 426] on div "Muaythai - All Levels (Evening)" at bounding box center [127, 437] width 119 height 27
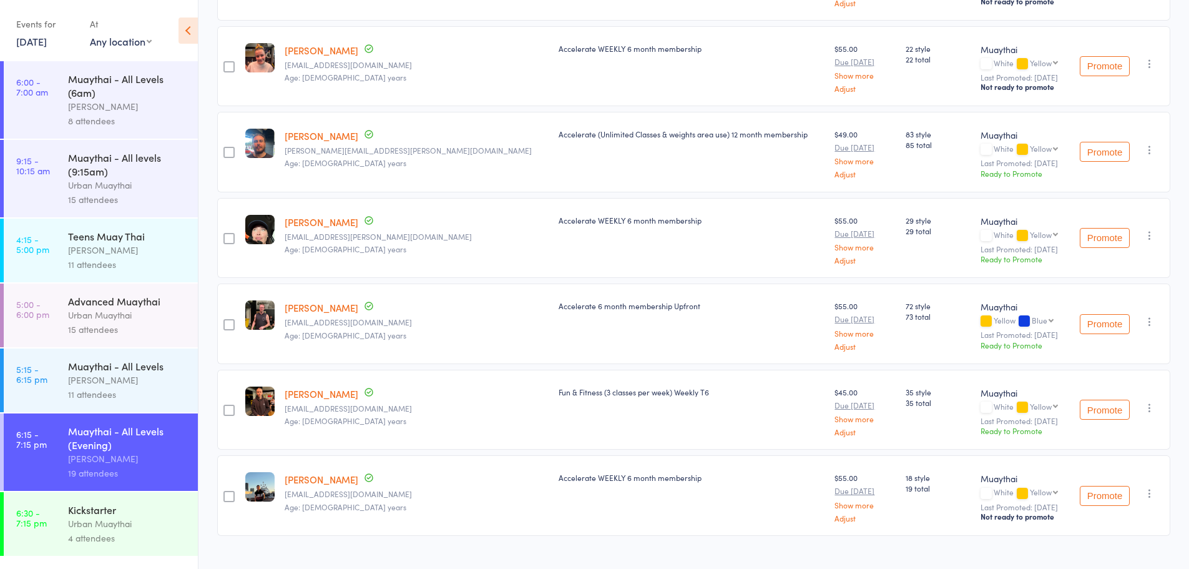
scroll to position [1155, 0]
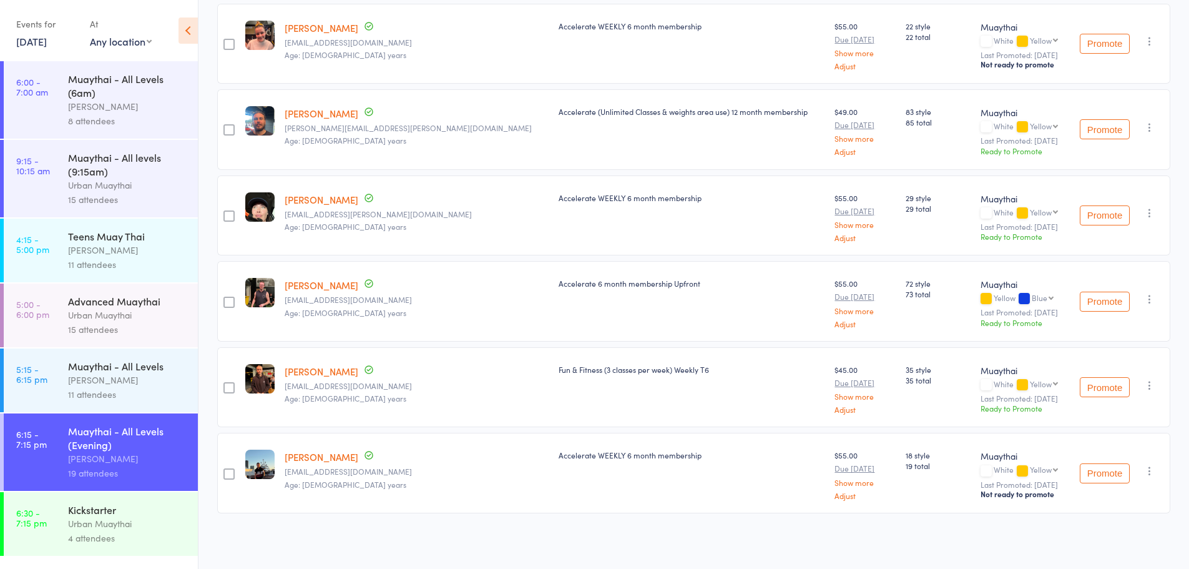
click at [47, 42] on link "23 Sep, 2025" at bounding box center [31, 41] width 31 height 14
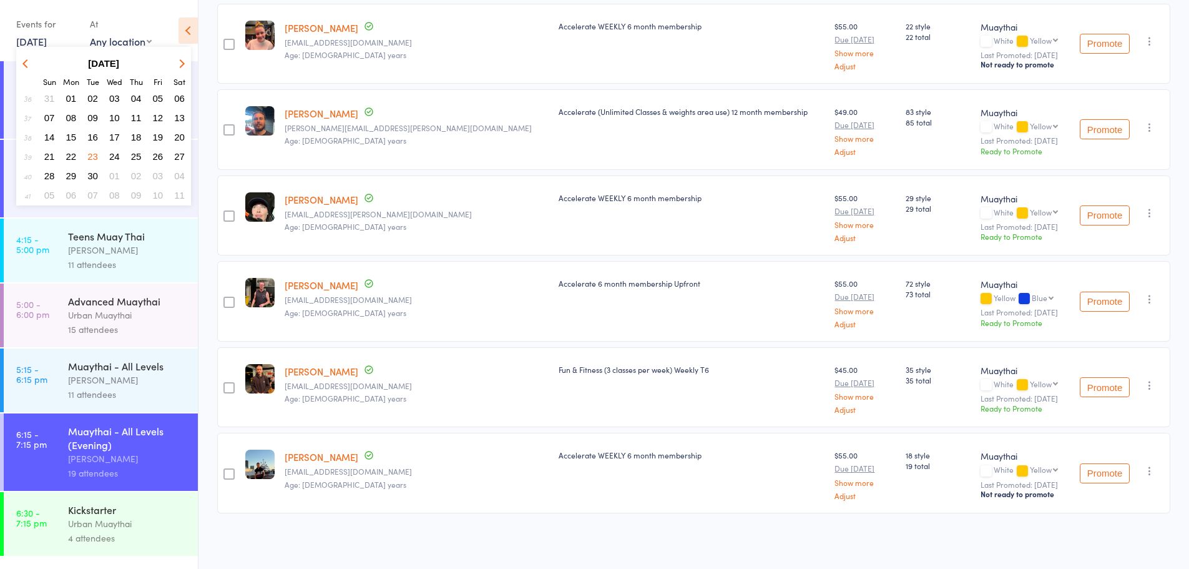
click at [71, 135] on span "15" at bounding box center [71, 137] width 11 height 11
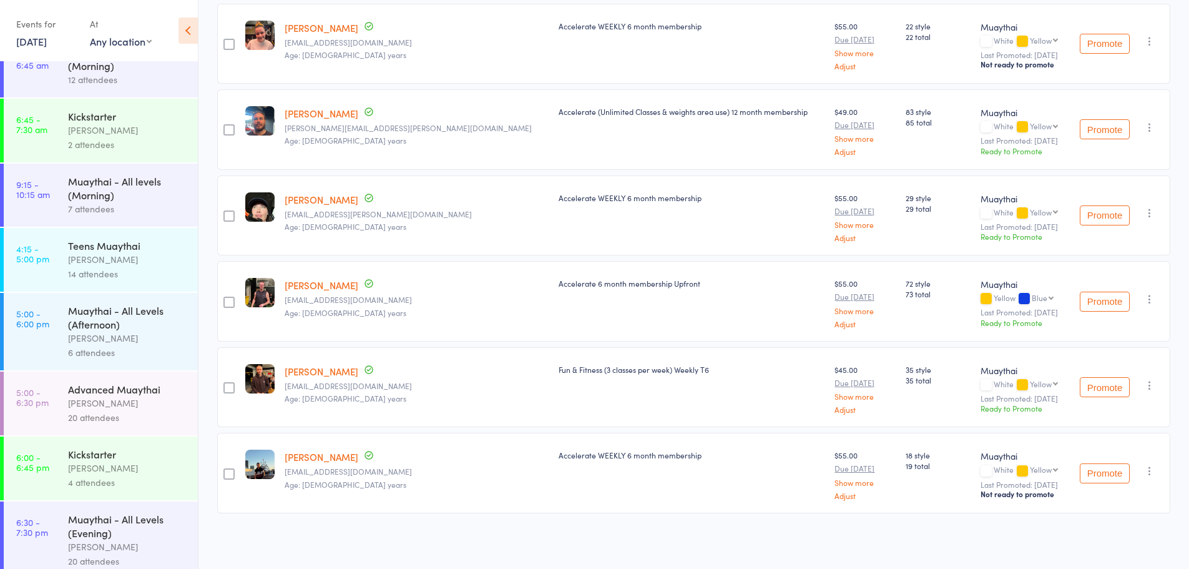
scroll to position [38, 0]
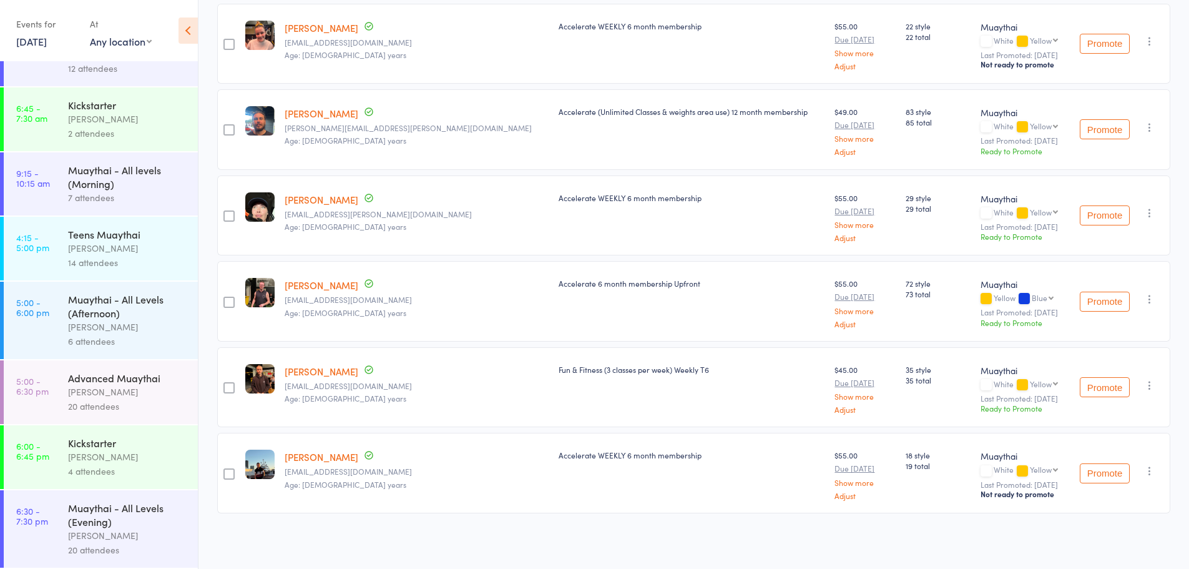
click at [28, 37] on link "15 Sep, 2025" at bounding box center [31, 41] width 31 height 14
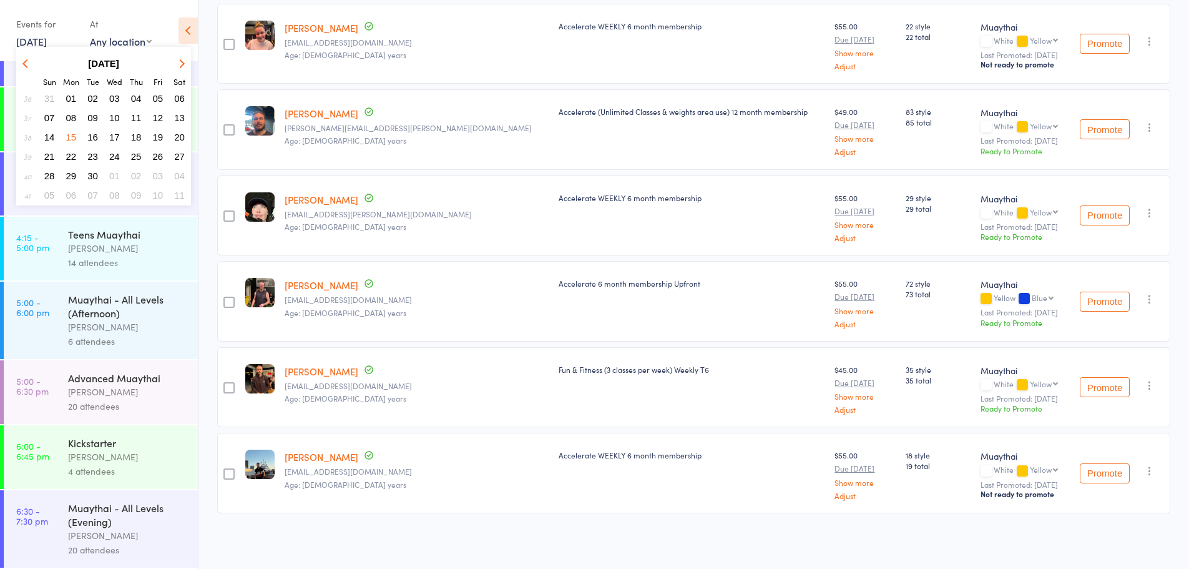
click at [96, 119] on span "09" at bounding box center [92, 117] width 11 height 11
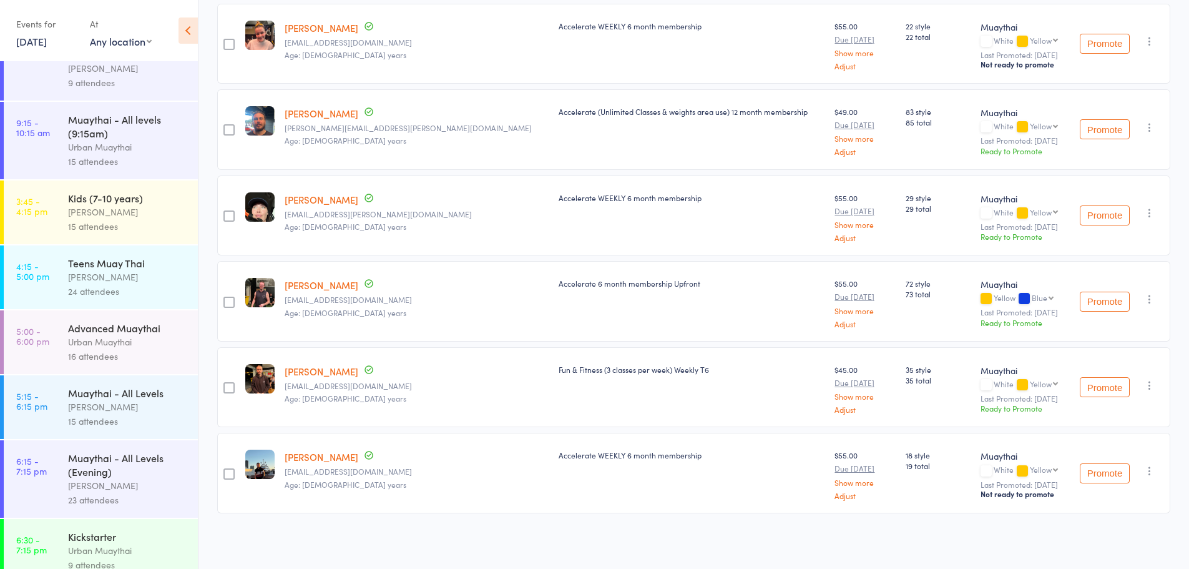
click at [60, 465] on link "6:15 - 7:15 pm Muaythai - All Levels (Evening) Mitch Jackson 23 attendees" at bounding box center [101, 478] width 194 height 77
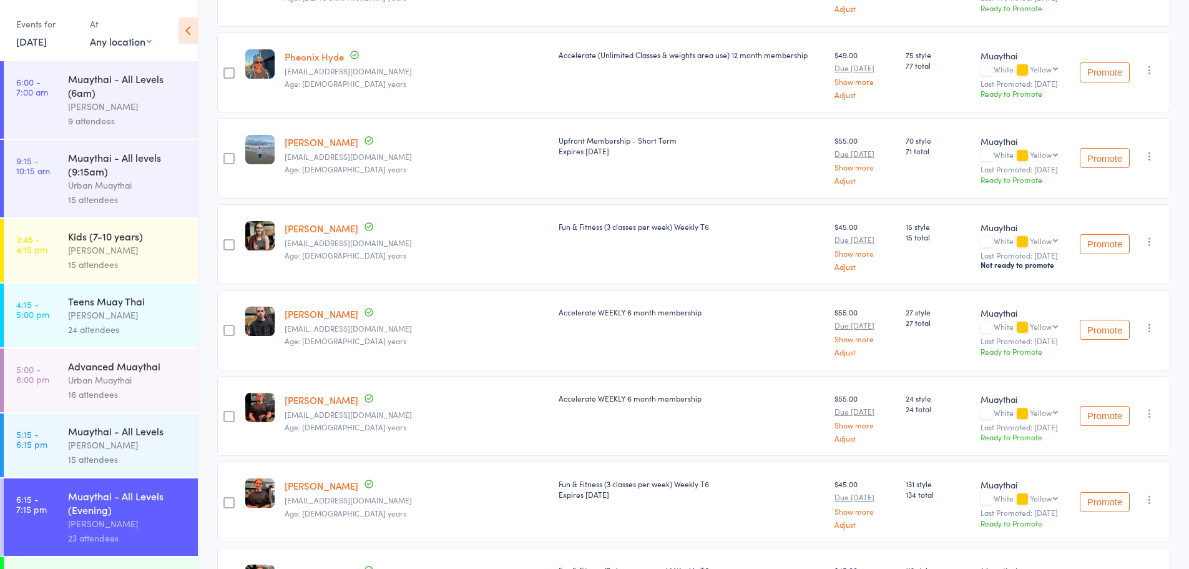
scroll to position [1312, 0]
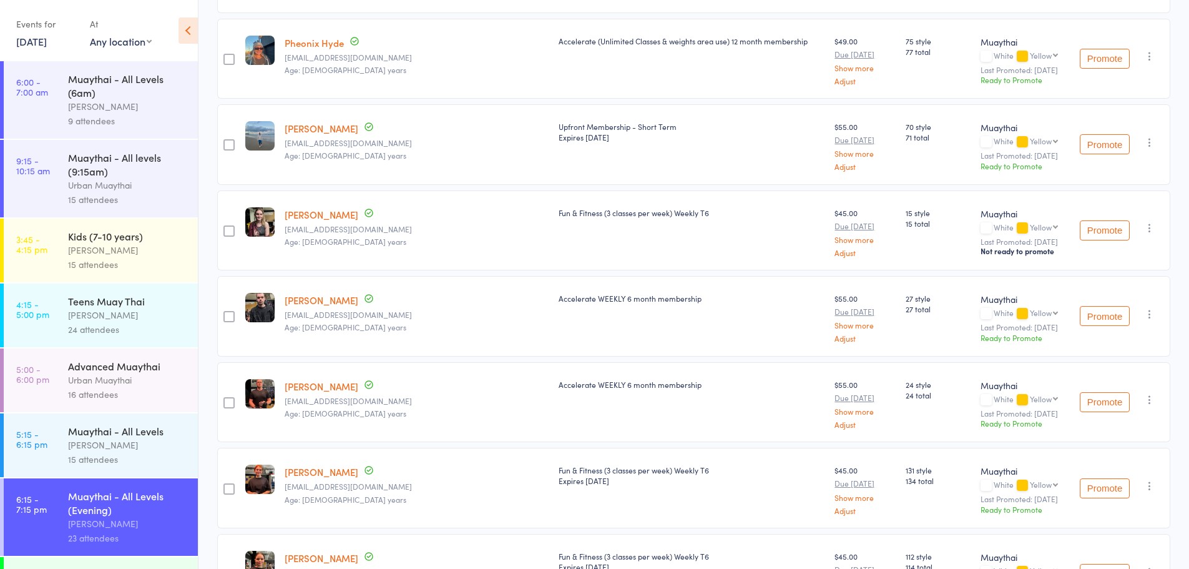
click at [24, 44] on link "9 Sep, 2025" at bounding box center [31, 41] width 31 height 14
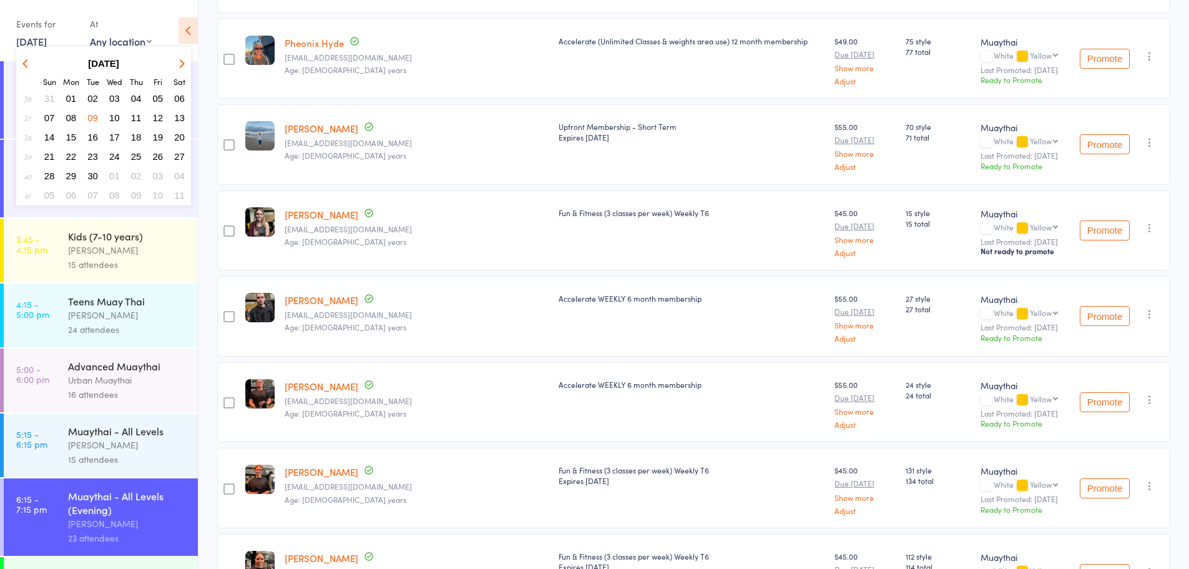
click at [178, 62] on icon "button" at bounding box center [180, 63] width 9 height 9
click at [92, 134] on span "14" at bounding box center [92, 137] width 11 height 11
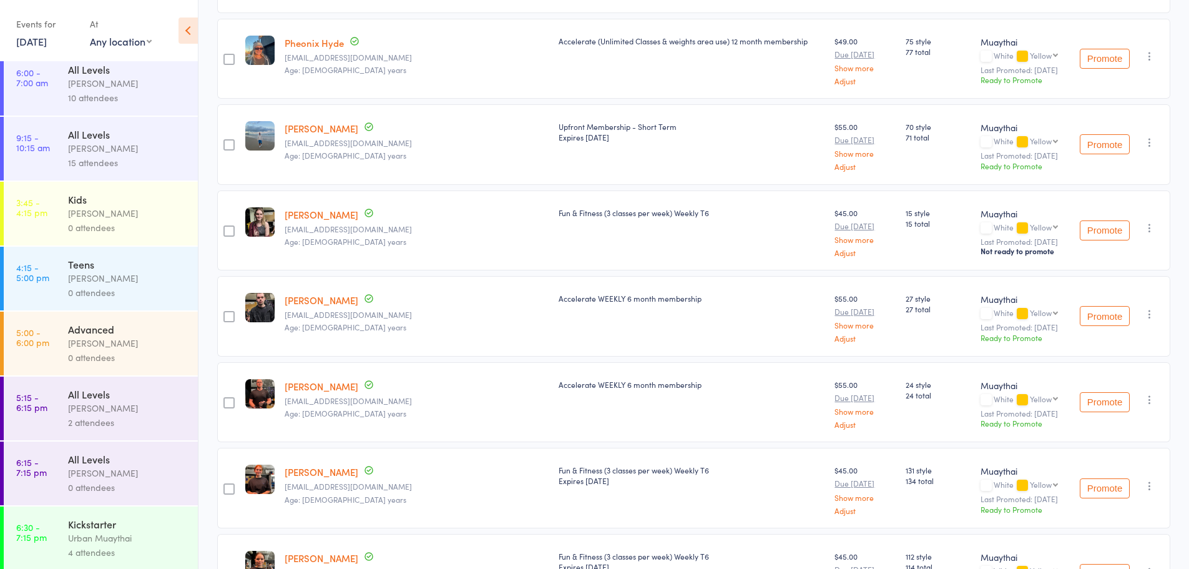
scroll to position [12, 0]
click at [127, 122] on div "All Levels Harry Ritter 15 attendees" at bounding box center [133, 146] width 130 height 64
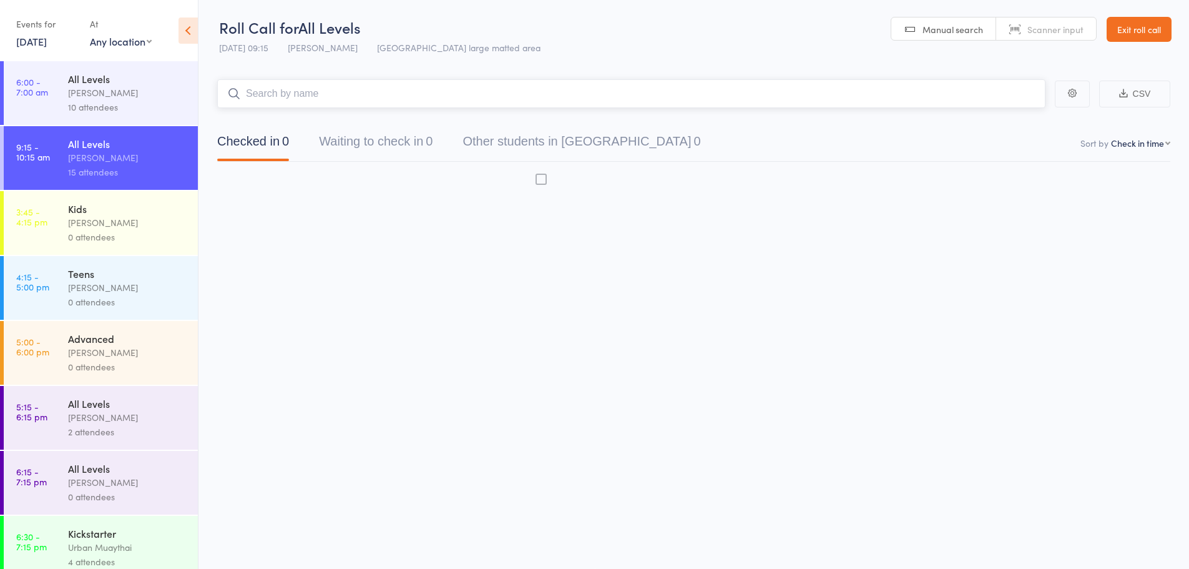
scroll to position [1, 0]
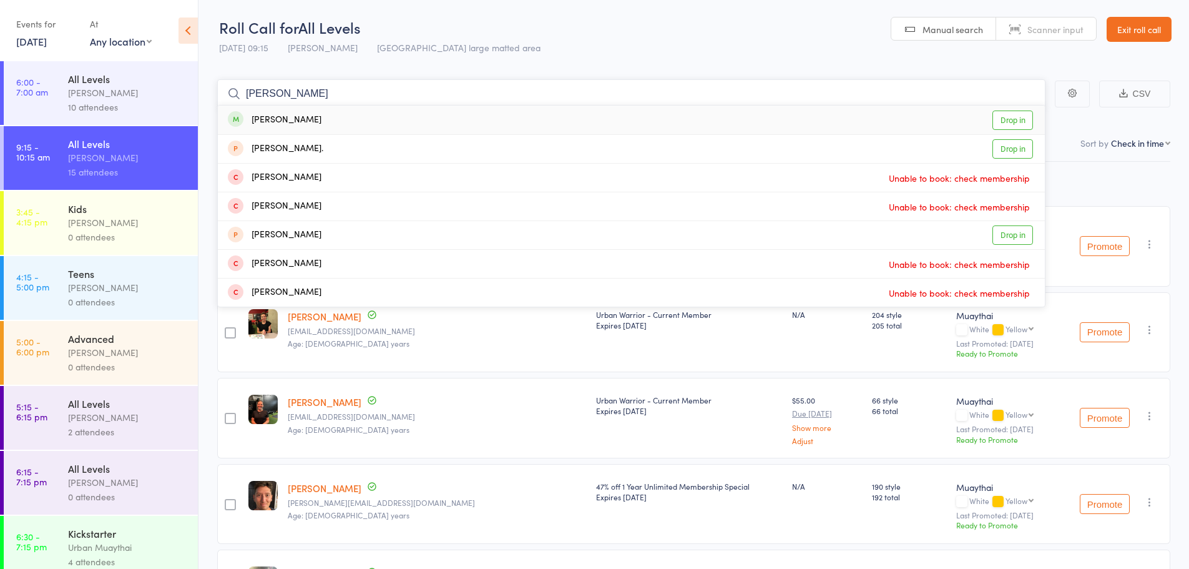
type input "aylssa gibs"
click at [998, 117] on link "Drop in" at bounding box center [1013, 120] width 41 height 19
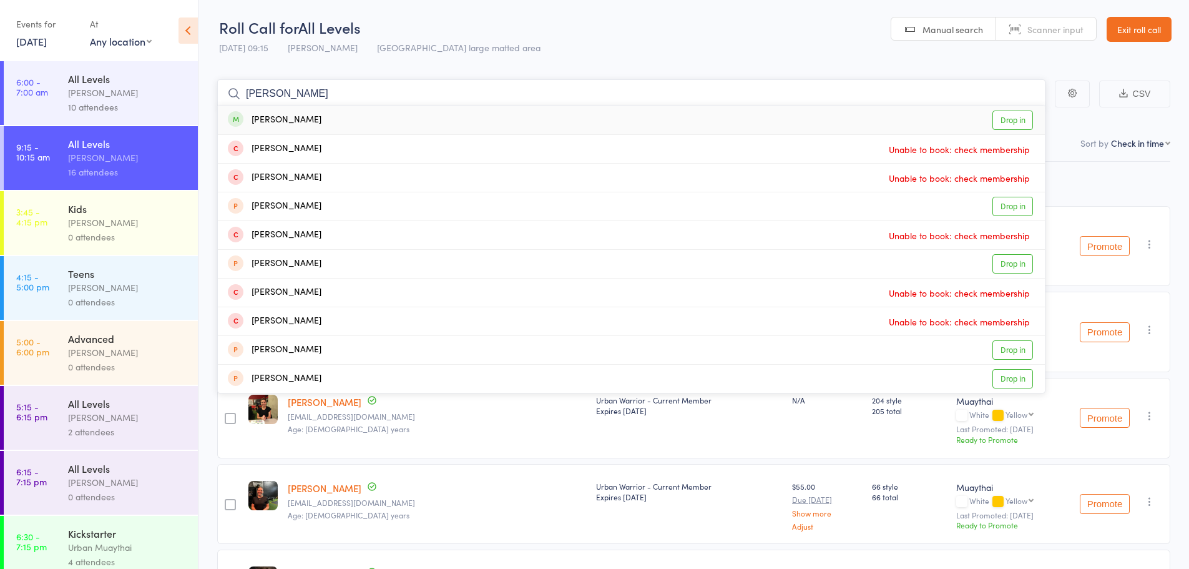
type input "brandon reid"
click at [1009, 123] on link "Drop in" at bounding box center [1013, 120] width 41 height 19
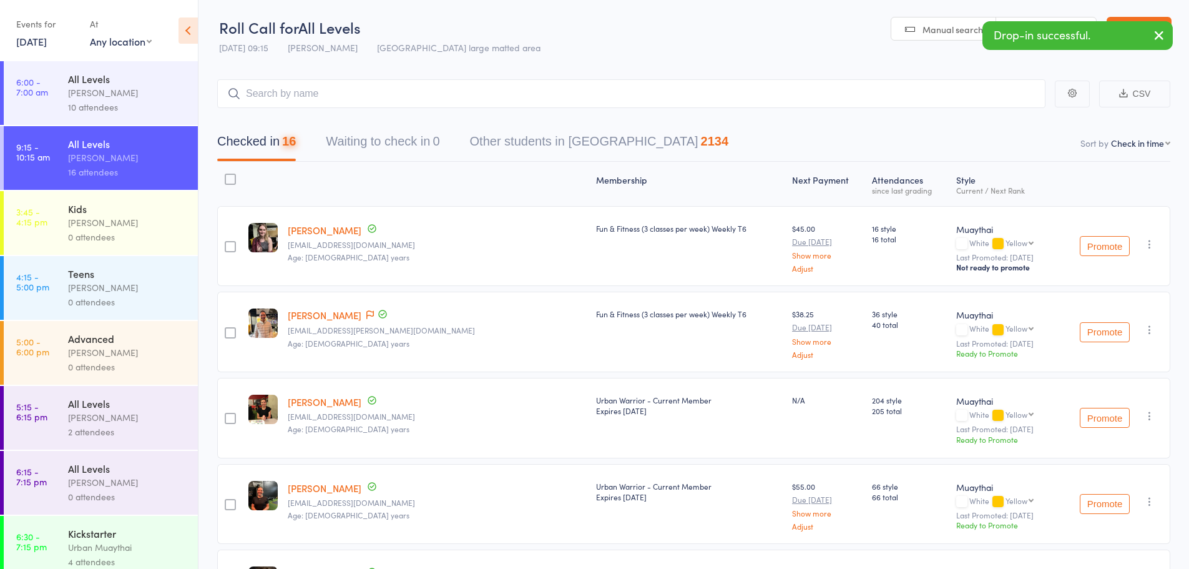
click at [1025, 29] on div "Drop-in successful." at bounding box center [1078, 35] width 190 height 29
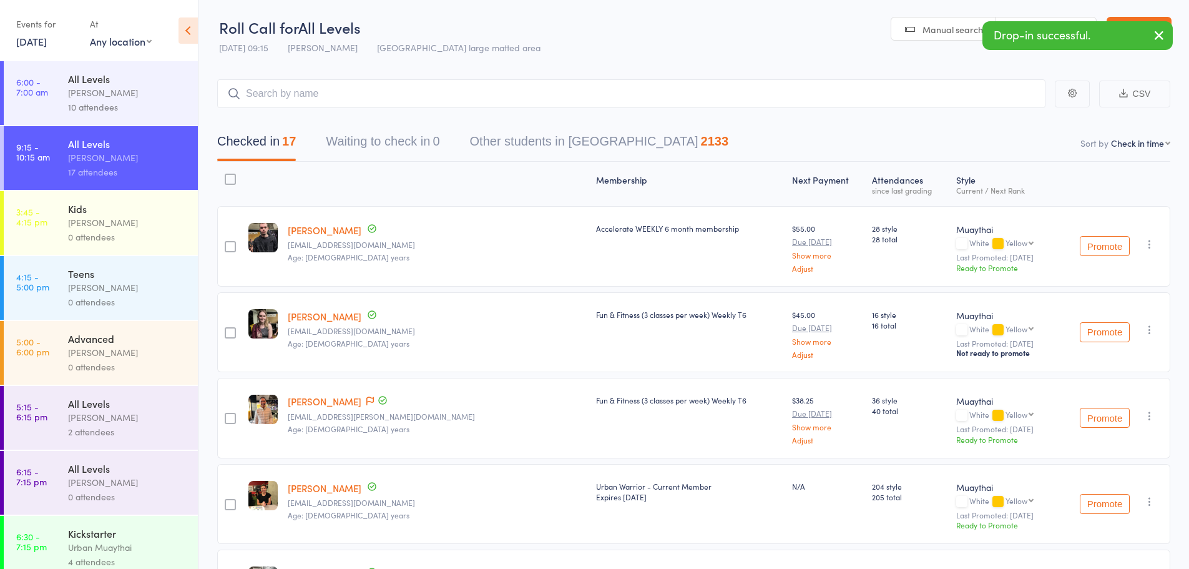
click at [1005, 19] on link "Scanner input" at bounding box center [1046, 29] width 100 height 24
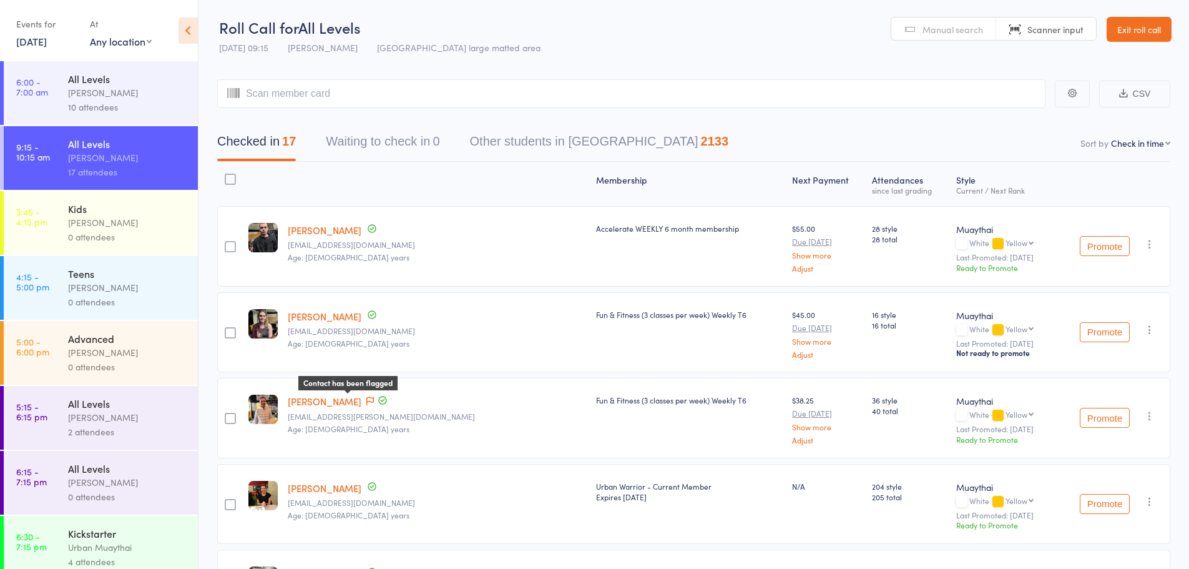
click at [366, 405] on icon at bounding box center [369, 400] width 7 height 9
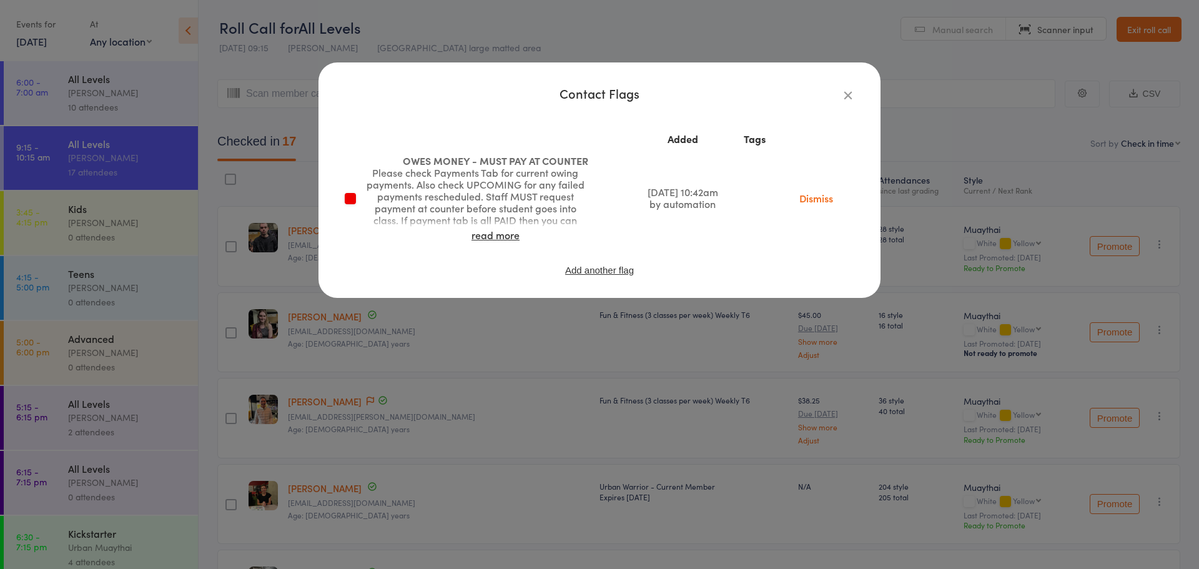
click at [846, 91] on icon "button" at bounding box center [848, 95] width 14 height 14
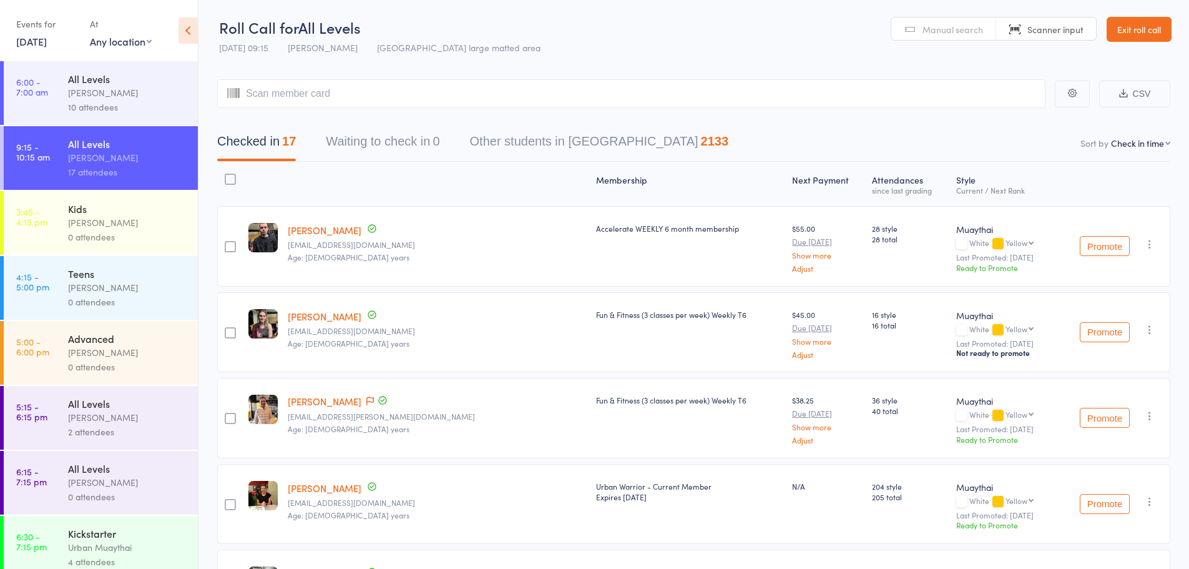
click at [309, 406] on link "[PERSON_NAME]" at bounding box center [325, 401] width 74 height 13
drag, startPoint x: 1086, startPoint y: 355, endPoint x: 1161, endPoint y: 31, distance: 332.1
click at [1161, 31] on link "Exit roll call" at bounding box center [1139, 29] width 65 height 25
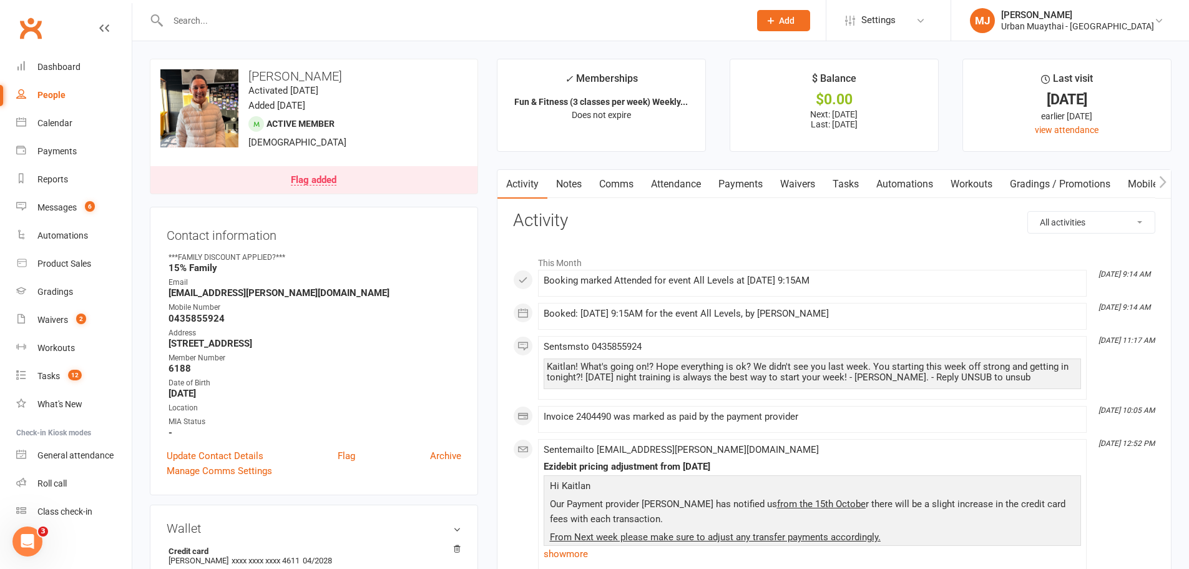
click at [731, 181] on link "Payments" at bounding box center [741, 184] width 62 height 29
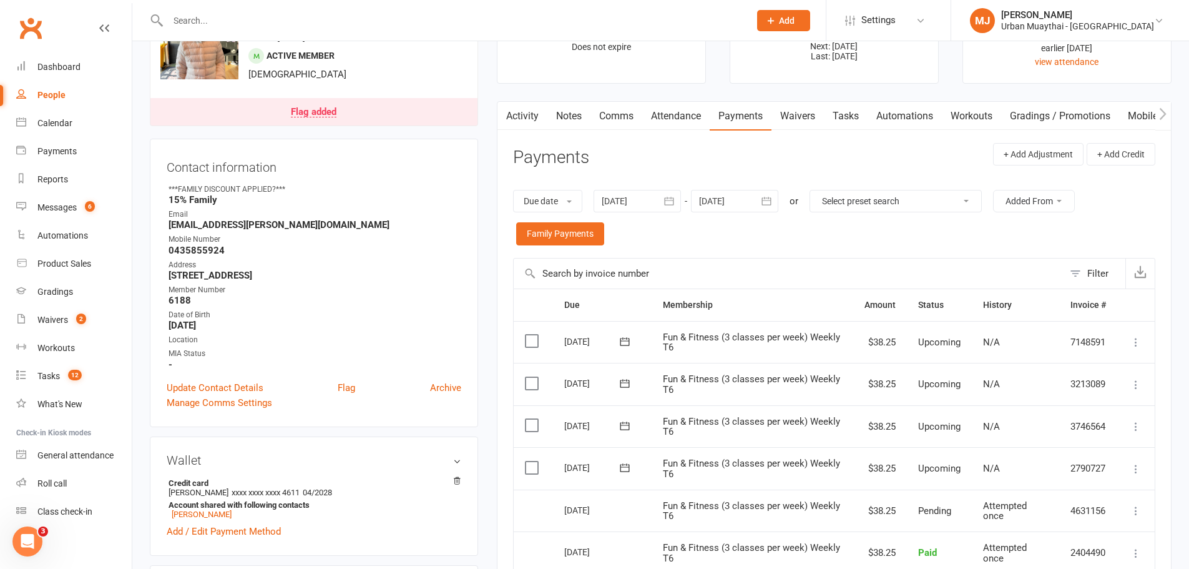
scroll to position [62, 0]
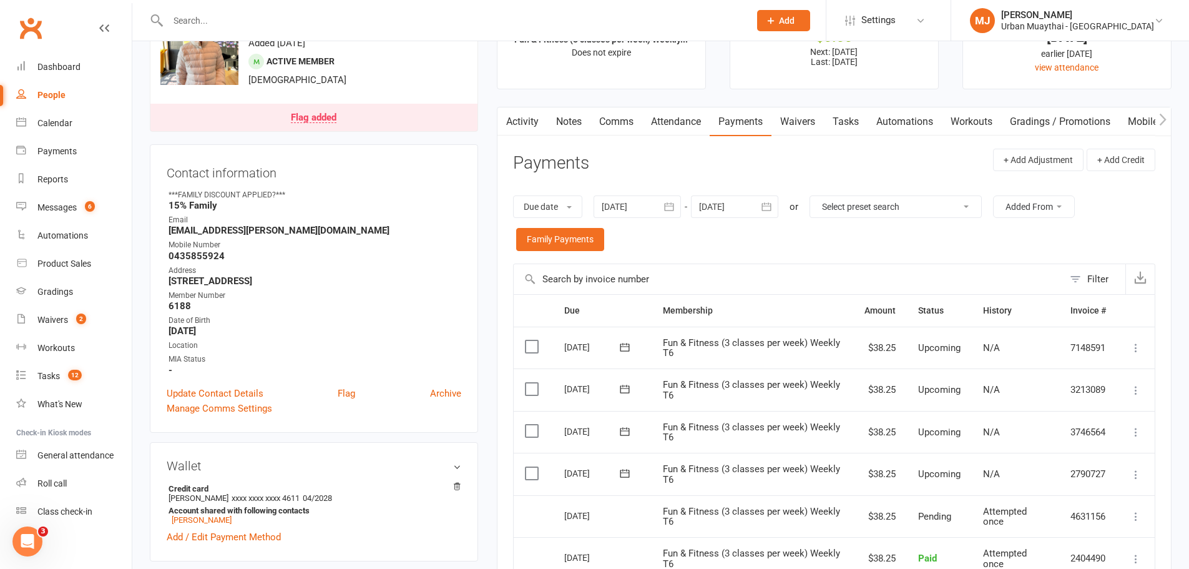
click at [528, 120] on link "Activity" at bounding box center [523, 121] width 50 height 29
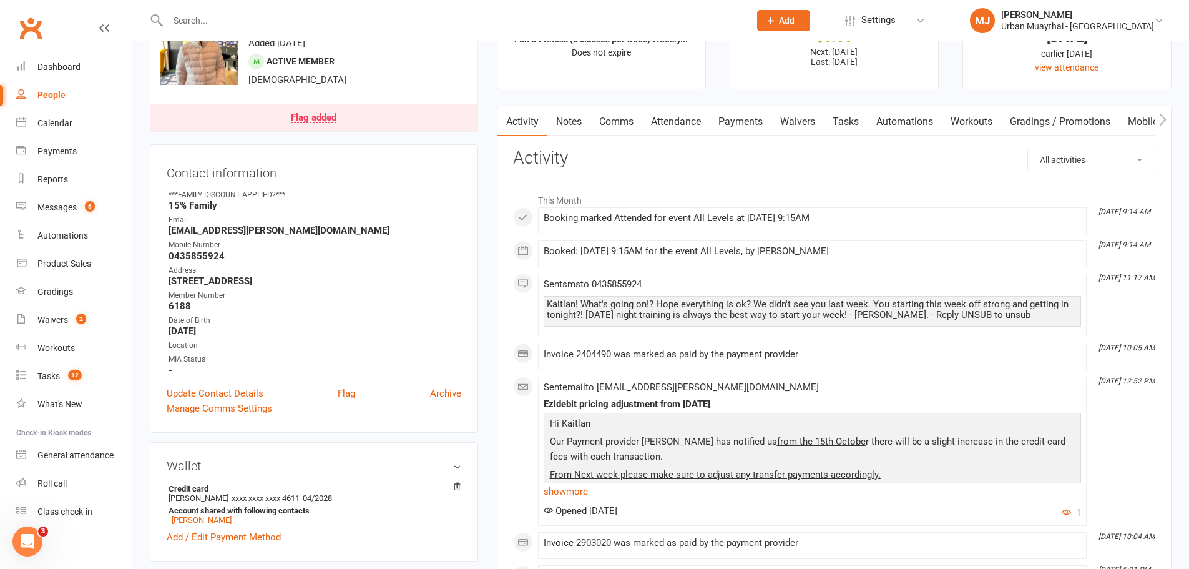
click at [779, 123] on link "Waivers" at bounding box center [798, 121] width 52 height 29
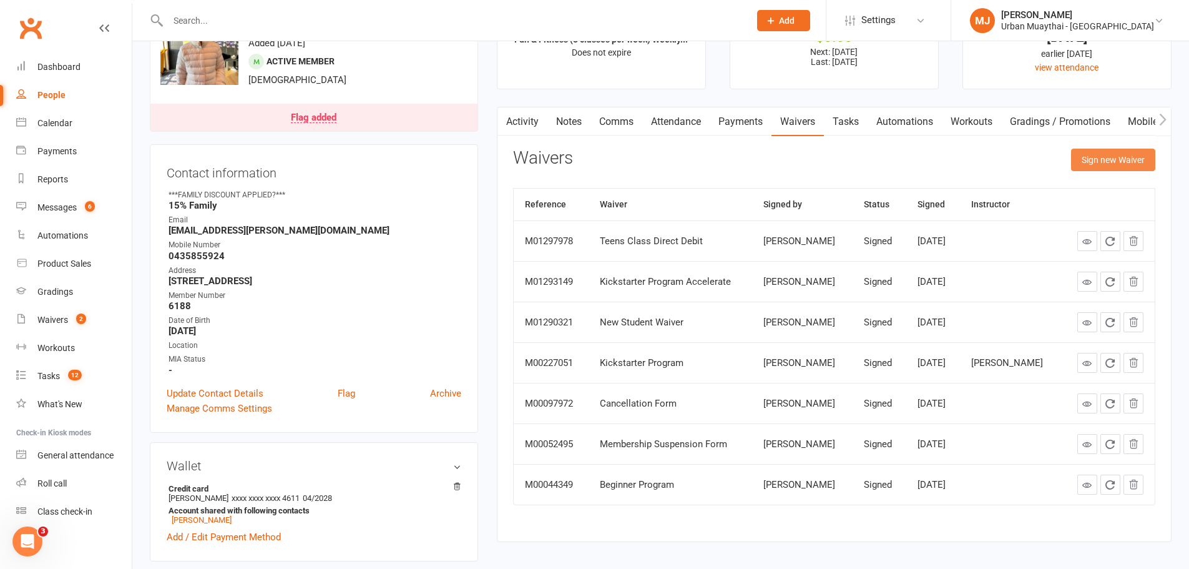
click at [1103, 164] on button "Sign new Waiver" at bounding box center [1113, 160] width 84 height 22
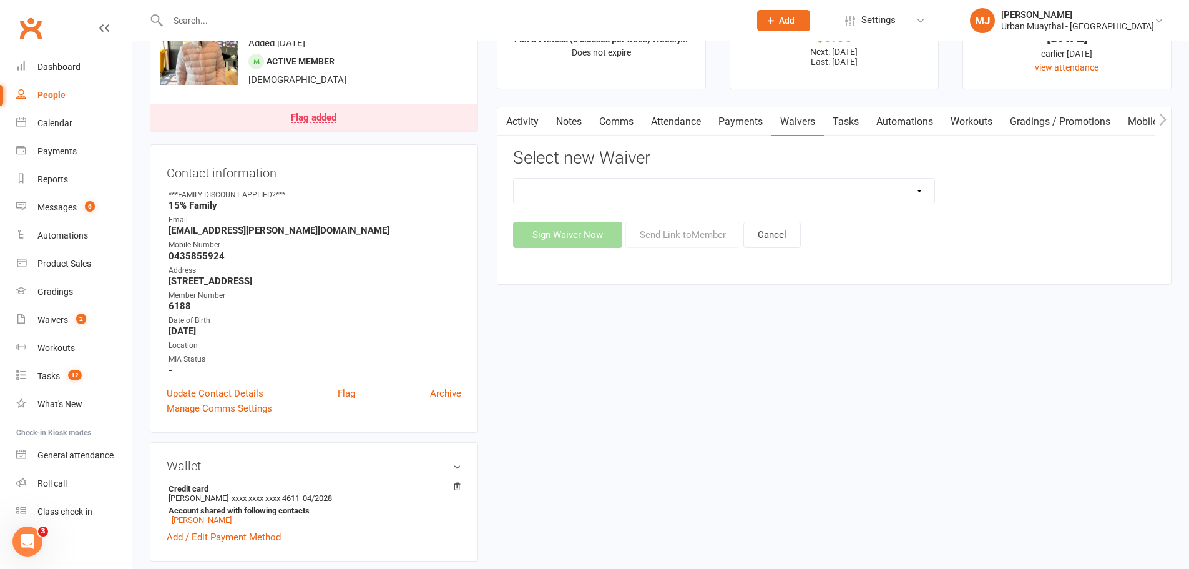
click at [832, 184] on select "12 Month Agreement 15-18 years Kickstarter Program 15-18 years membership 1 Yea…" at bounding box center [724, 191] width 421 height 25
click at [1019, 238] on div "Sign Waiver Now Send Link to Member Cancel" at bounding box center [834, 235] width 642 height 26
click at [619, 114] on link "Comms" at bounding box center [617, 121] width 52 height 29
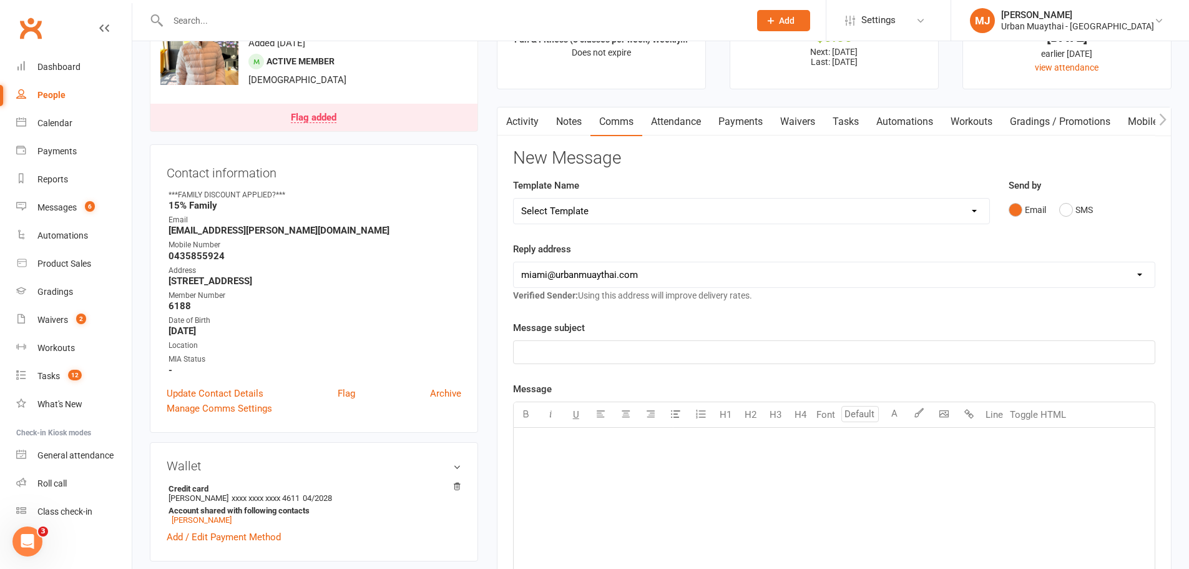
click at [536, 116] on link "Activity" at bounding box center [523, 121] width 50 height 29
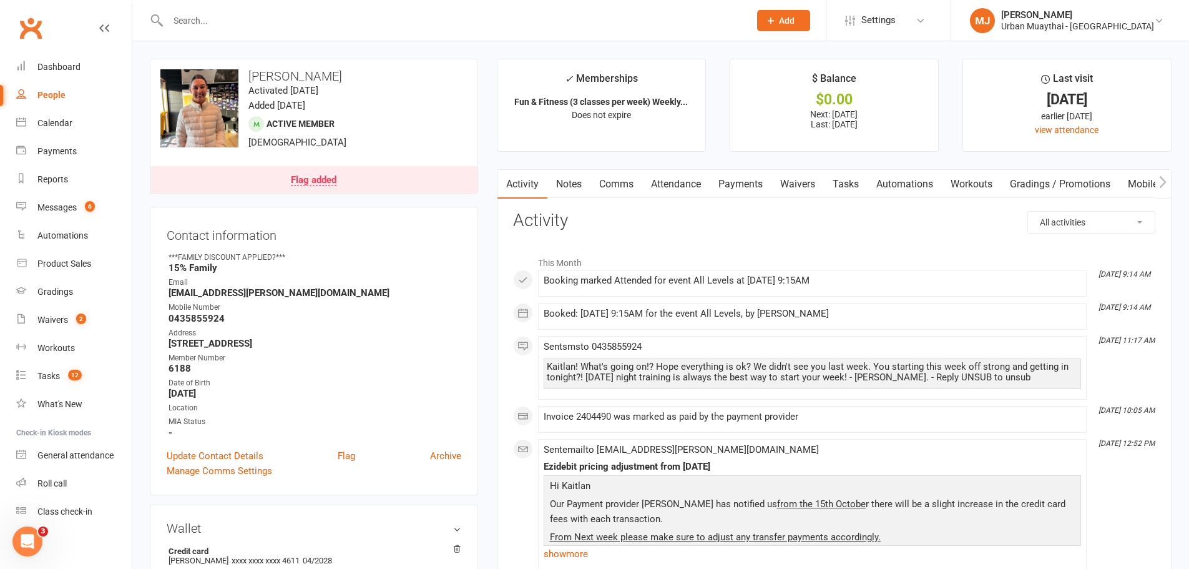
click at [735, 180] on link "Payments" at bounding box center [741, 184] width 62 height 29
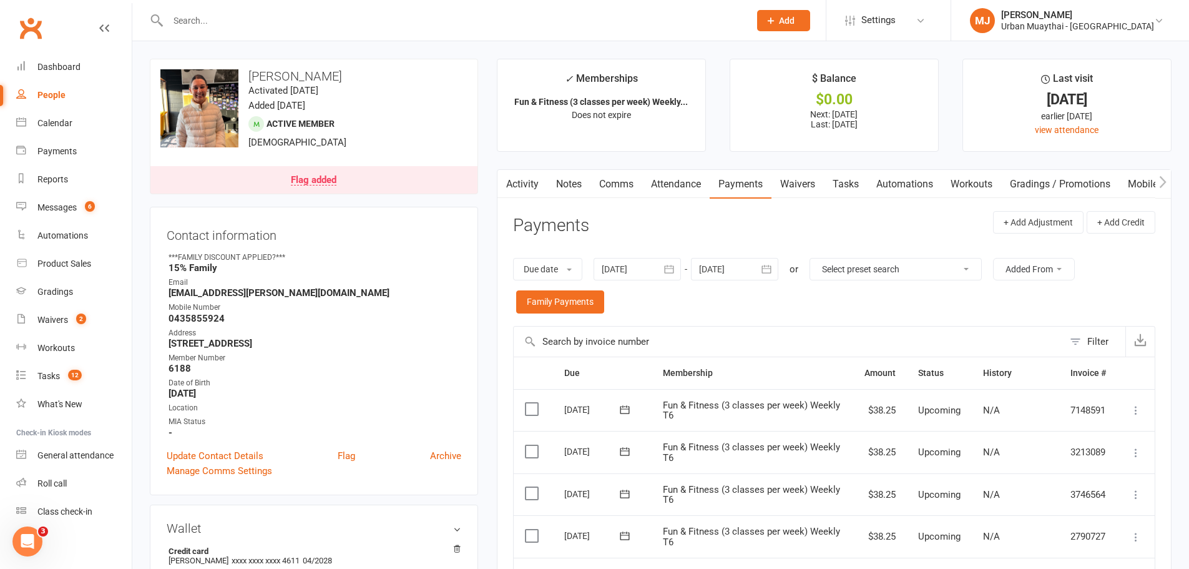
click at [521, 179] on link "Activity" at bounding box center [523, 184] width 50 height 29
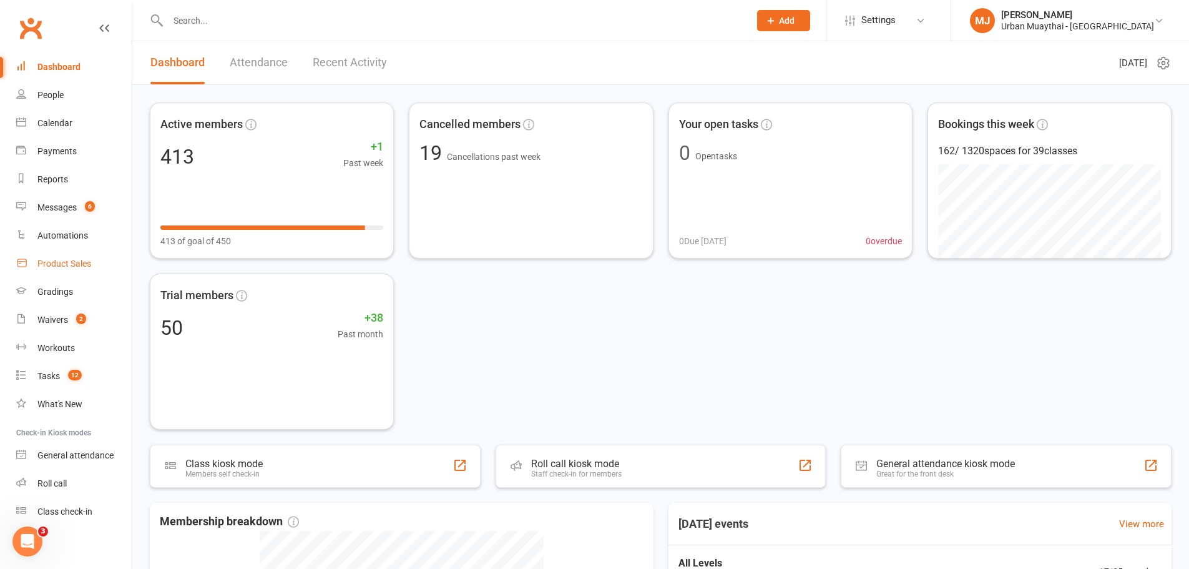
click at [51, 268] on div "Product Sales" at bounding box center [64, 263] width 54 height 10
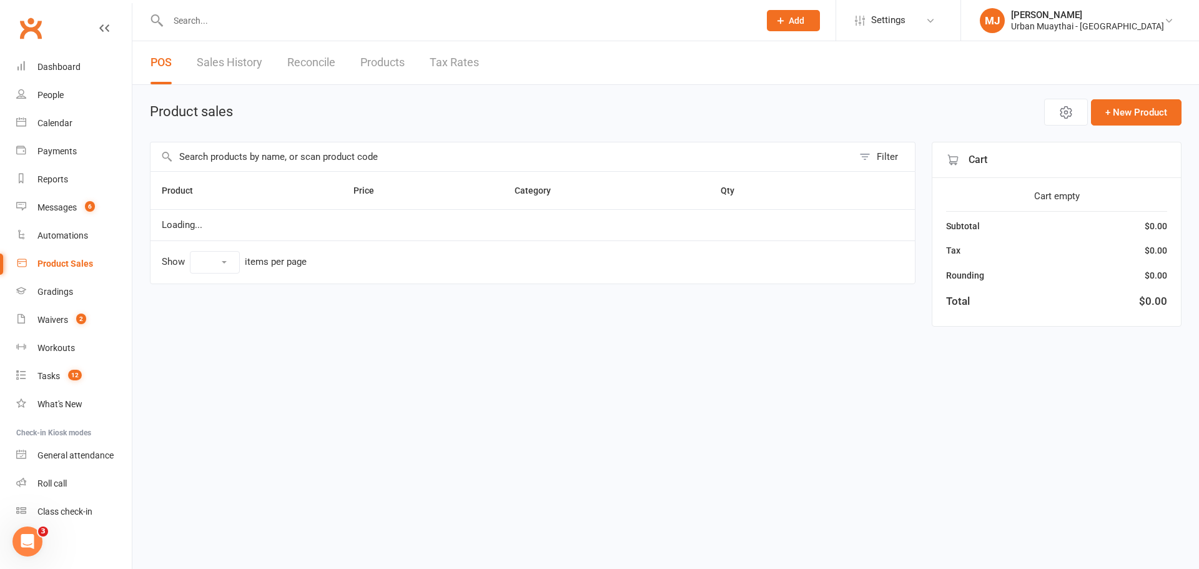
select select "100"
click at [218, 56] on link "Sales History" at bounding box center [230, 62] width 66 height 43
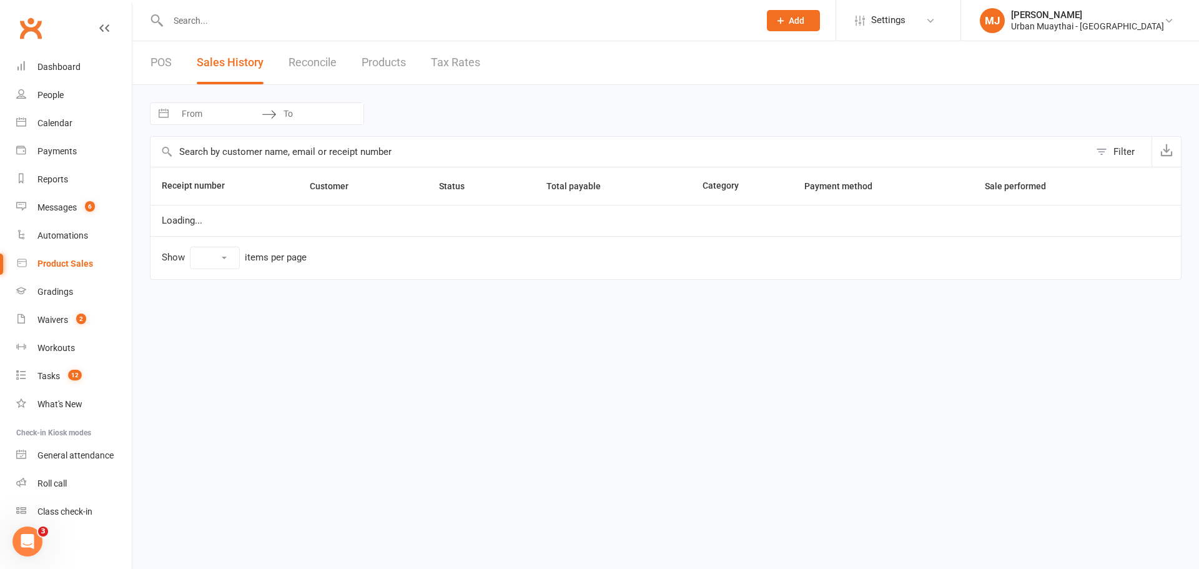
select select "25"
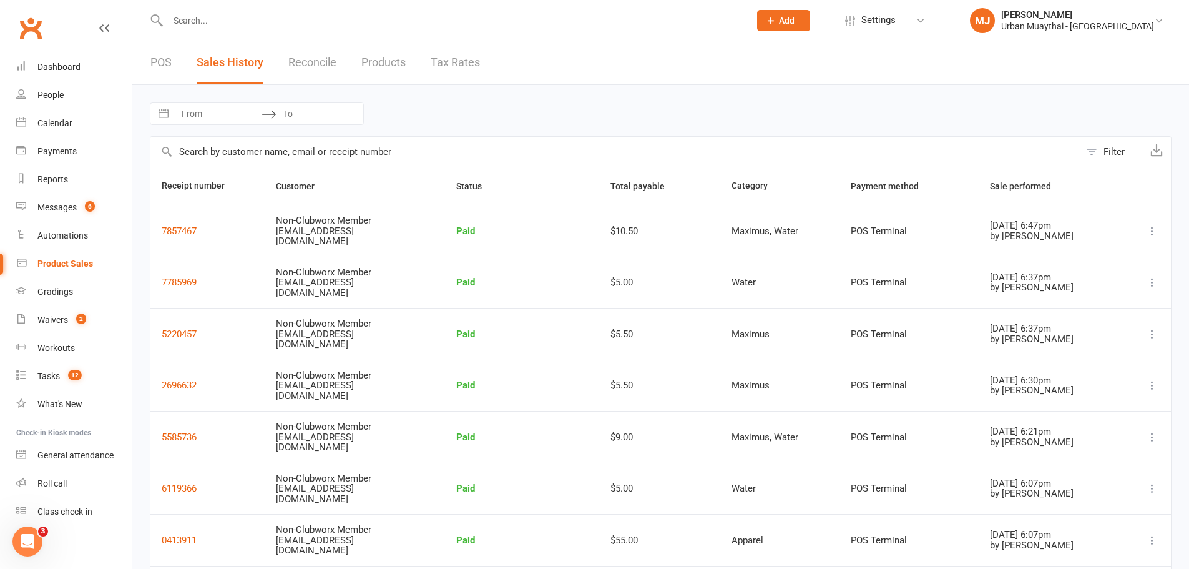
click at [169, 66] on link "POS" at bounding box center [160, 62] width 21 height 43
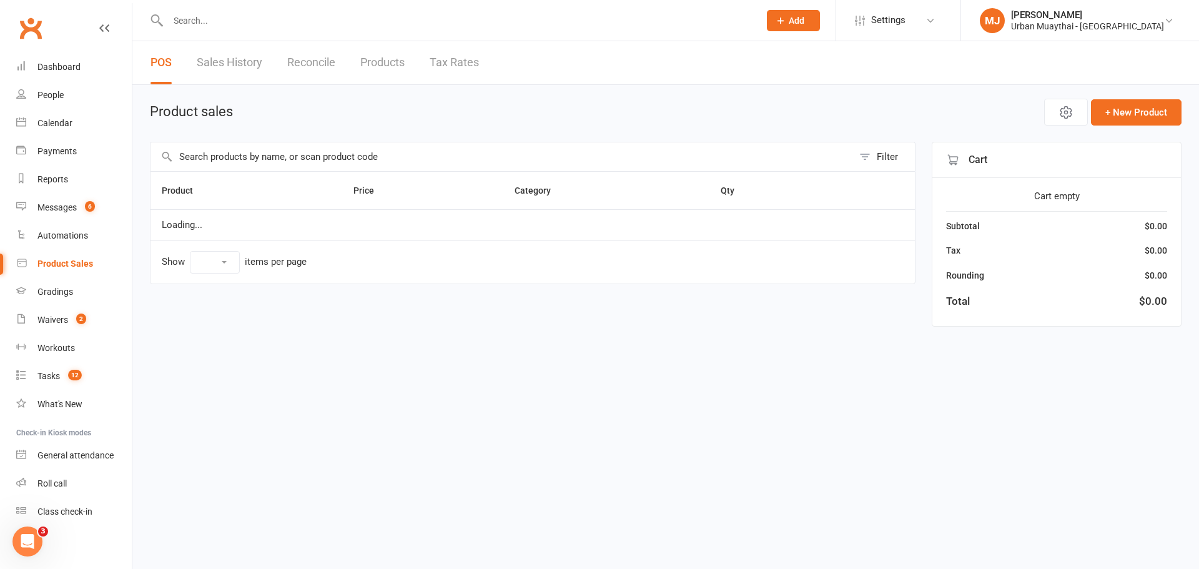
select select "100"
click at [249, 157] on input "text" at bounding box center [501, 156] width 702 height 29
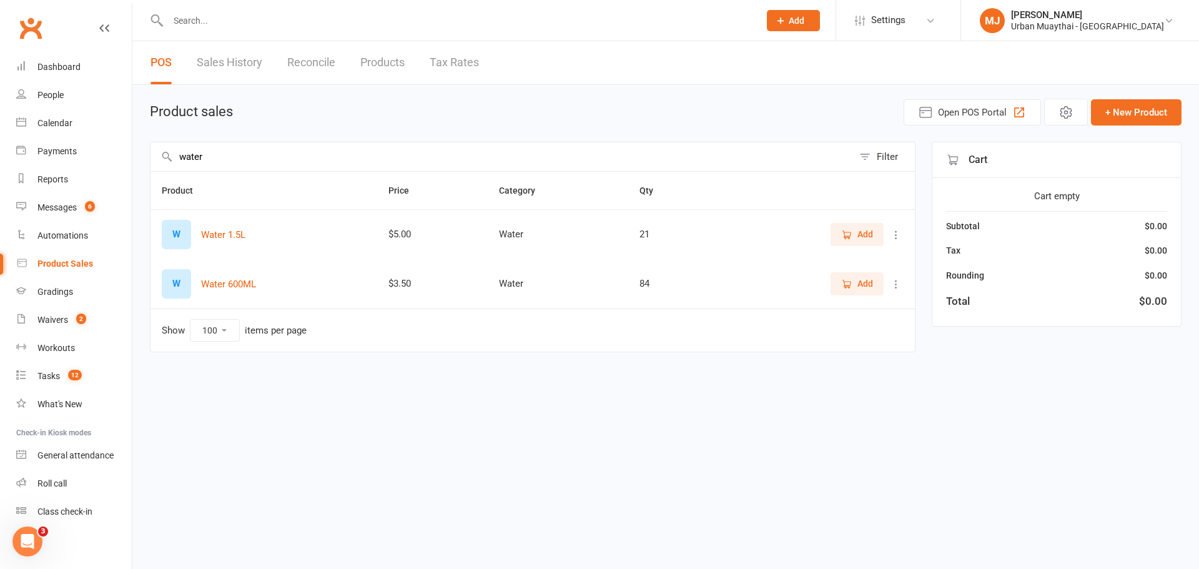
type input "water"
click at [849, 245] on button "Add" at bounding box center [856, 234] width 53 height 22
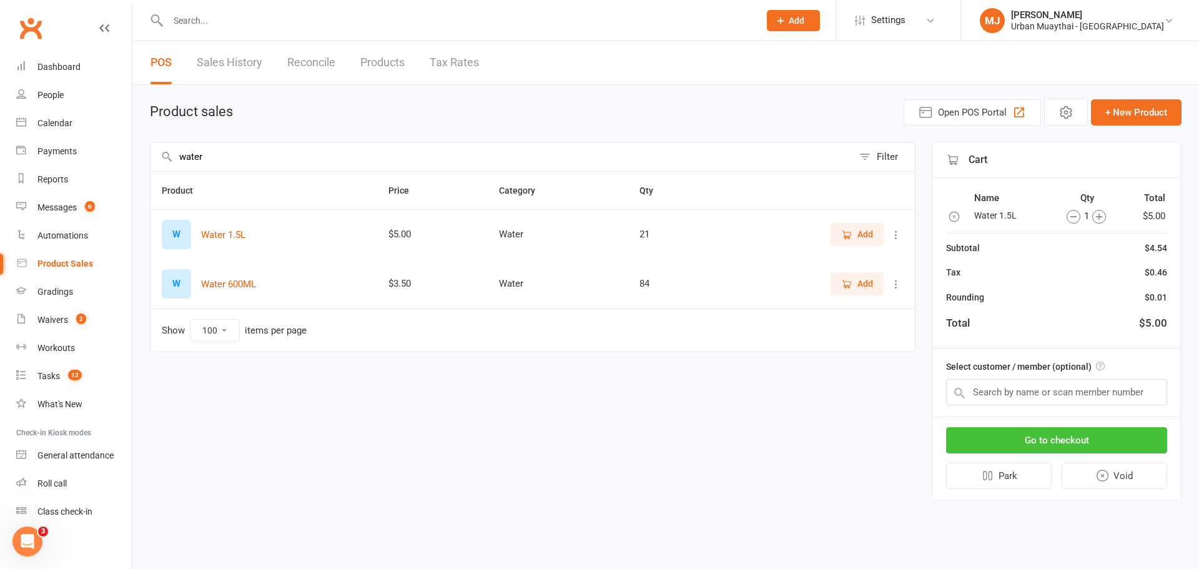
click at [1028, 439] on button "Go to checkout" at bounding box center [1056, 440] width 221 height 26
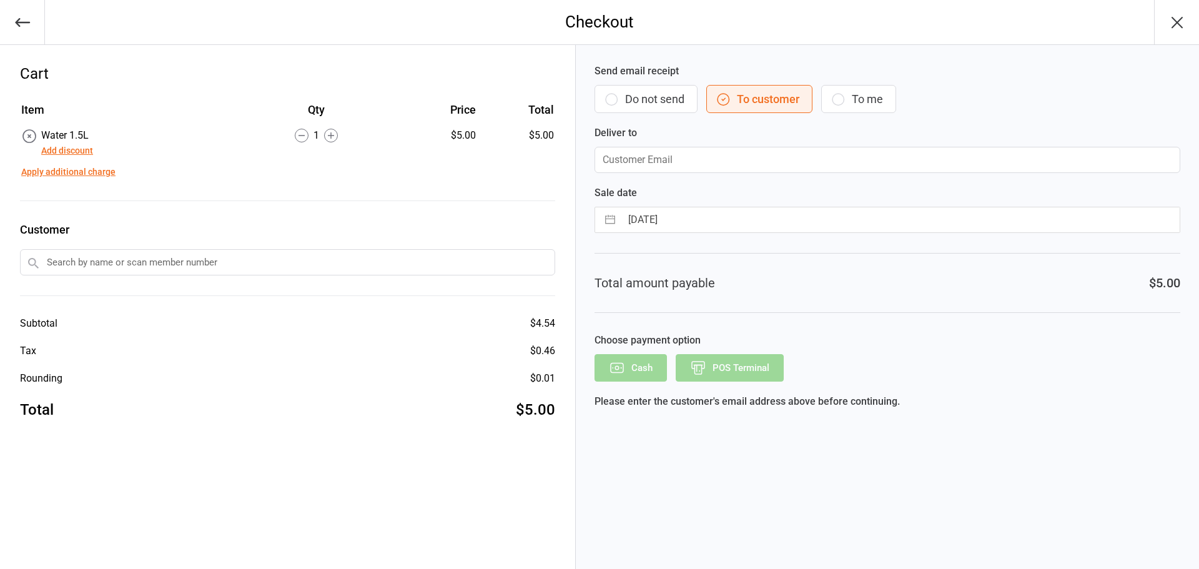
click at [607, 102] on icon "button" at bounding box center [611, 99] width 15 height 15
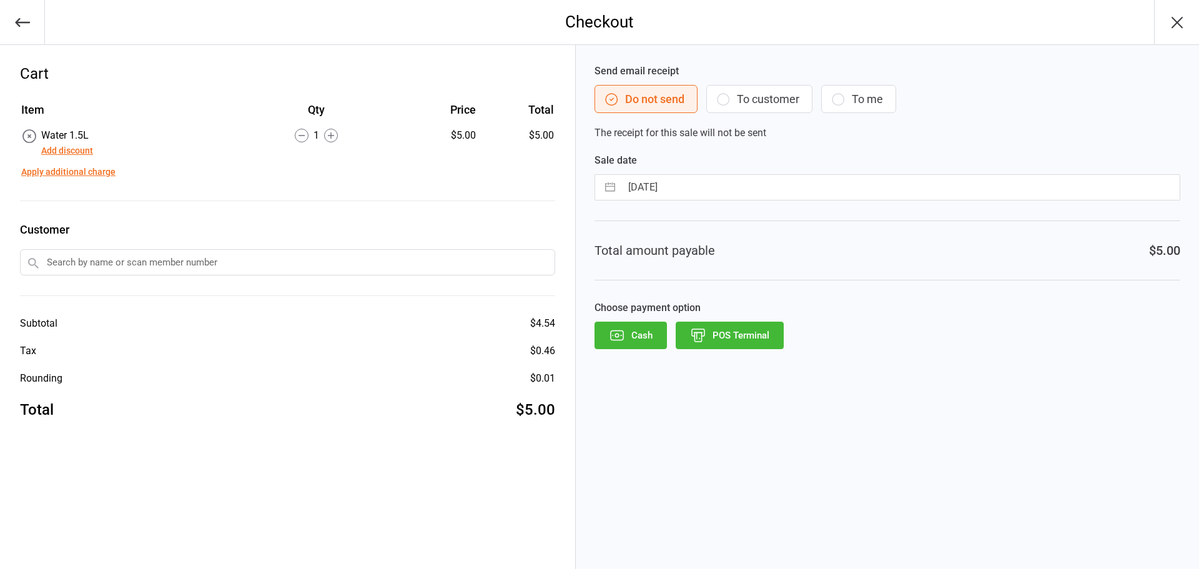
click at [745, 330] on button "POS Terminal" at bounding box center [730, 335] width 108 height 27
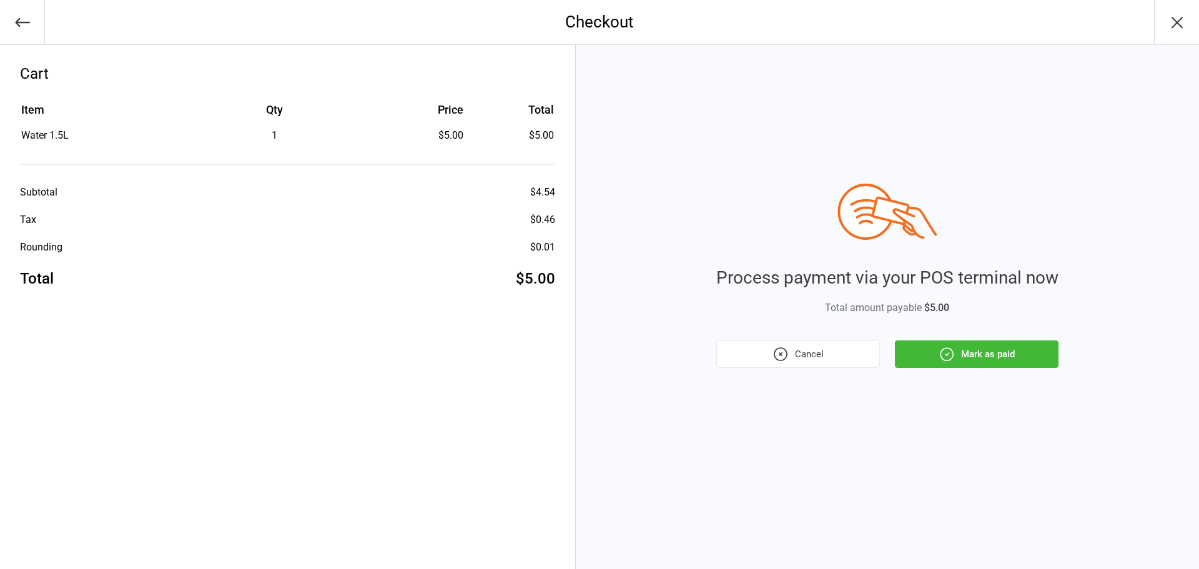
click at [903, 340] on button "Mark as paid" at bounding box center [977, 353] width 164 height 27
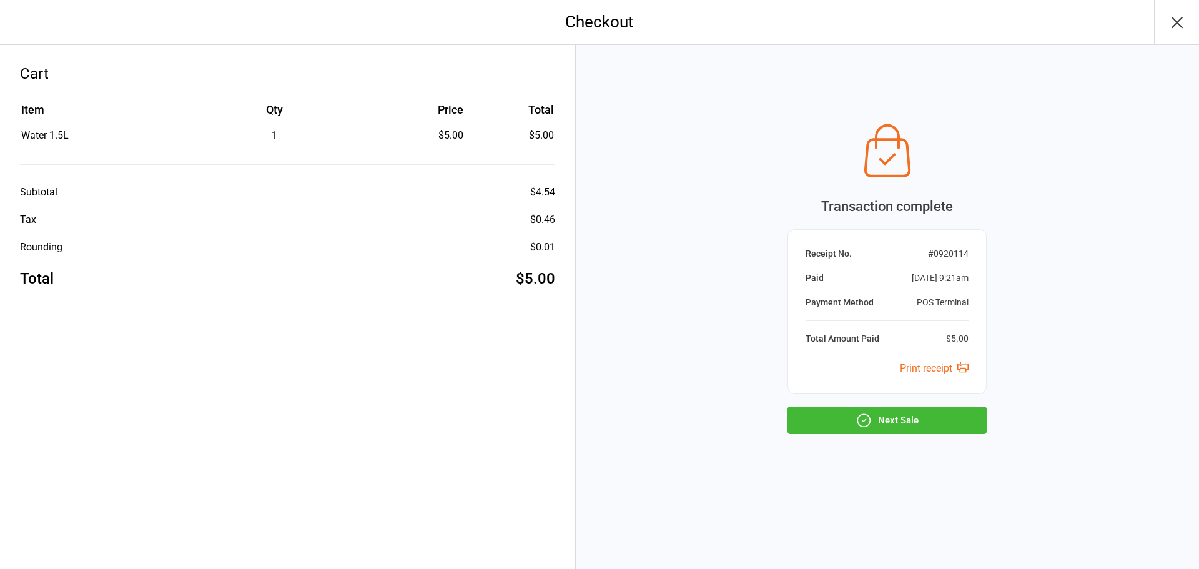
click at [896, 428] on button "Next Sale" at bounding box center [886, 419] width 199 height 27
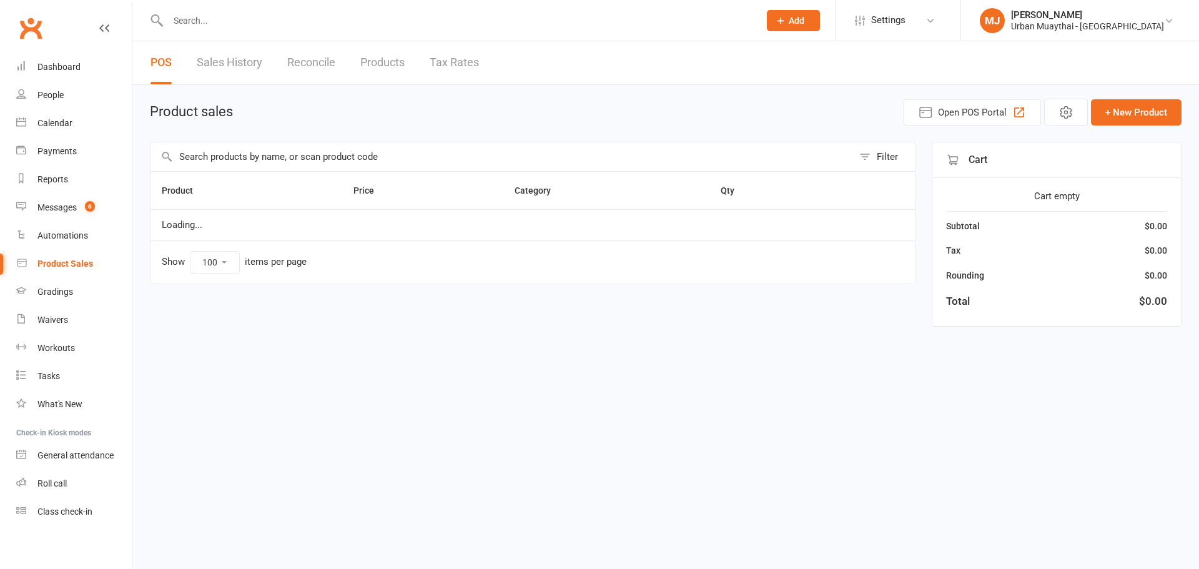
select select "100"
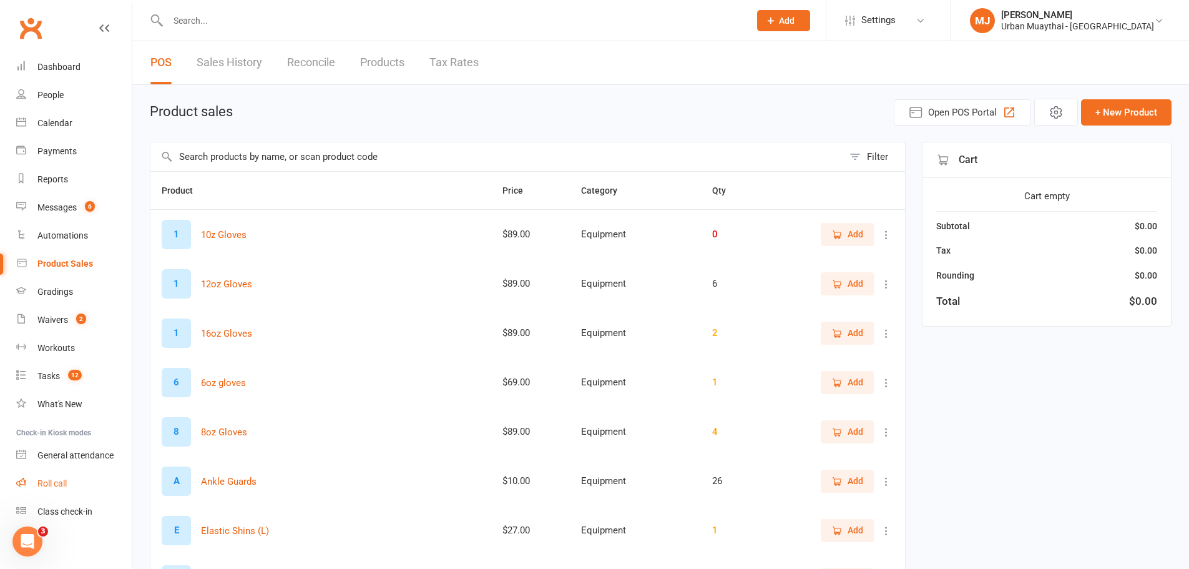
click at [59, 471] on link "Roll call" at bounding box center [74, 484] width 116 height 28
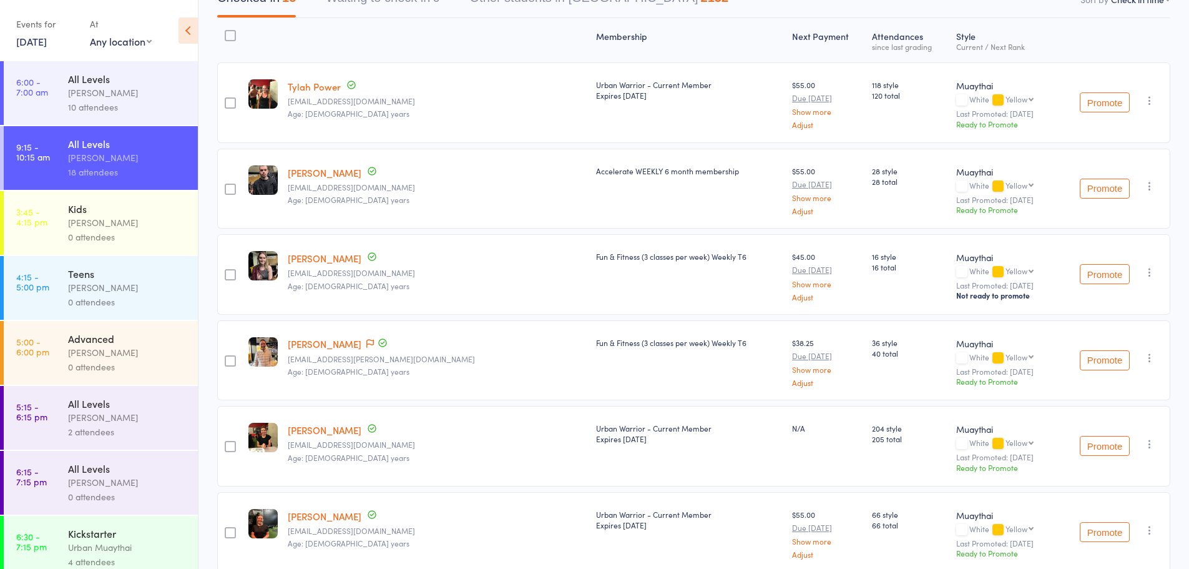
scroll to position [48, 0]
